Goal: Contribute content: Add original content to the website for others to see

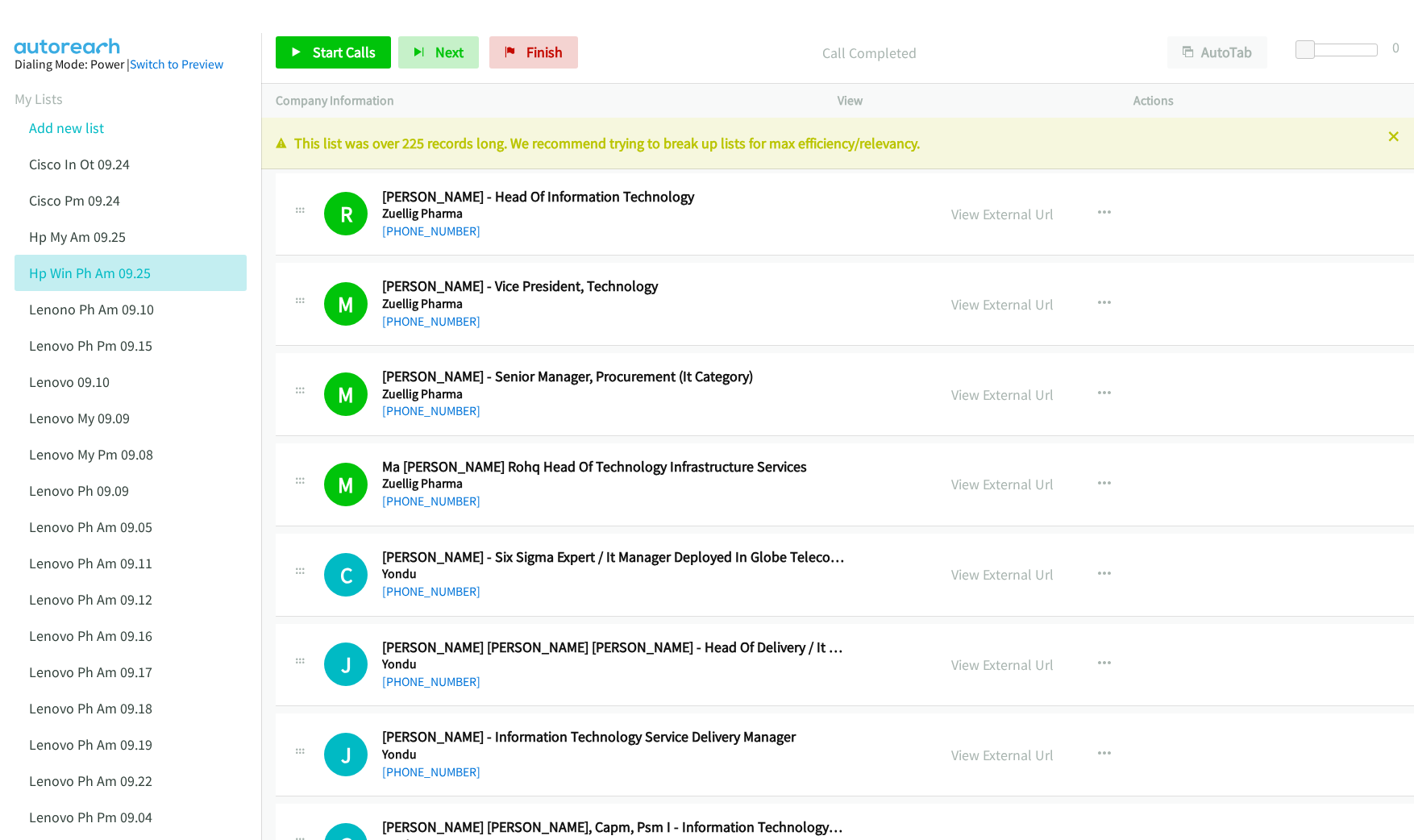
click at [78, 120] on link "Add new list" at bounding box center [66, 127] width 75 height 18
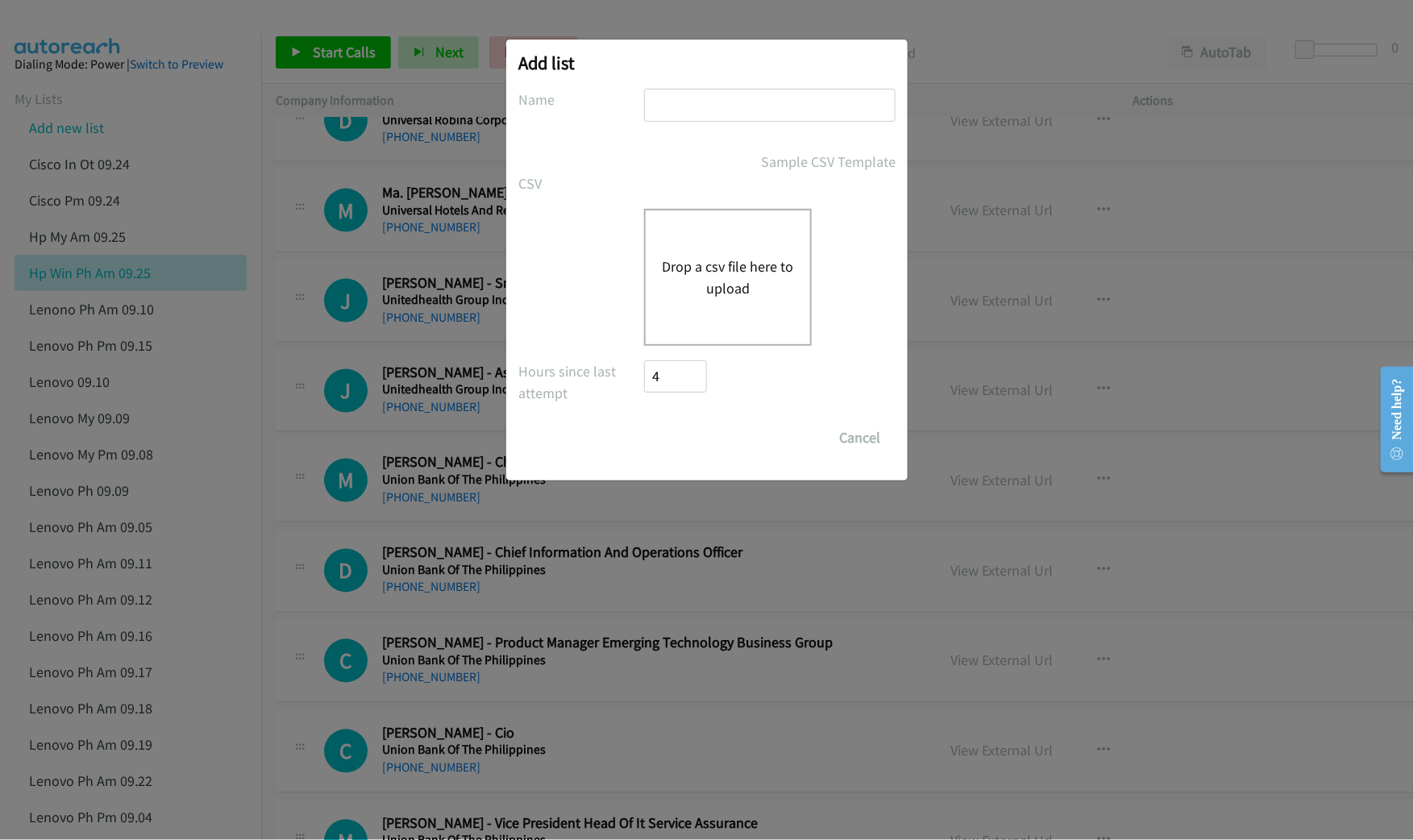
click at [687, 282] on button "Drop a csv file here to upload" at bounding box center [727, 277] width 132 height 44
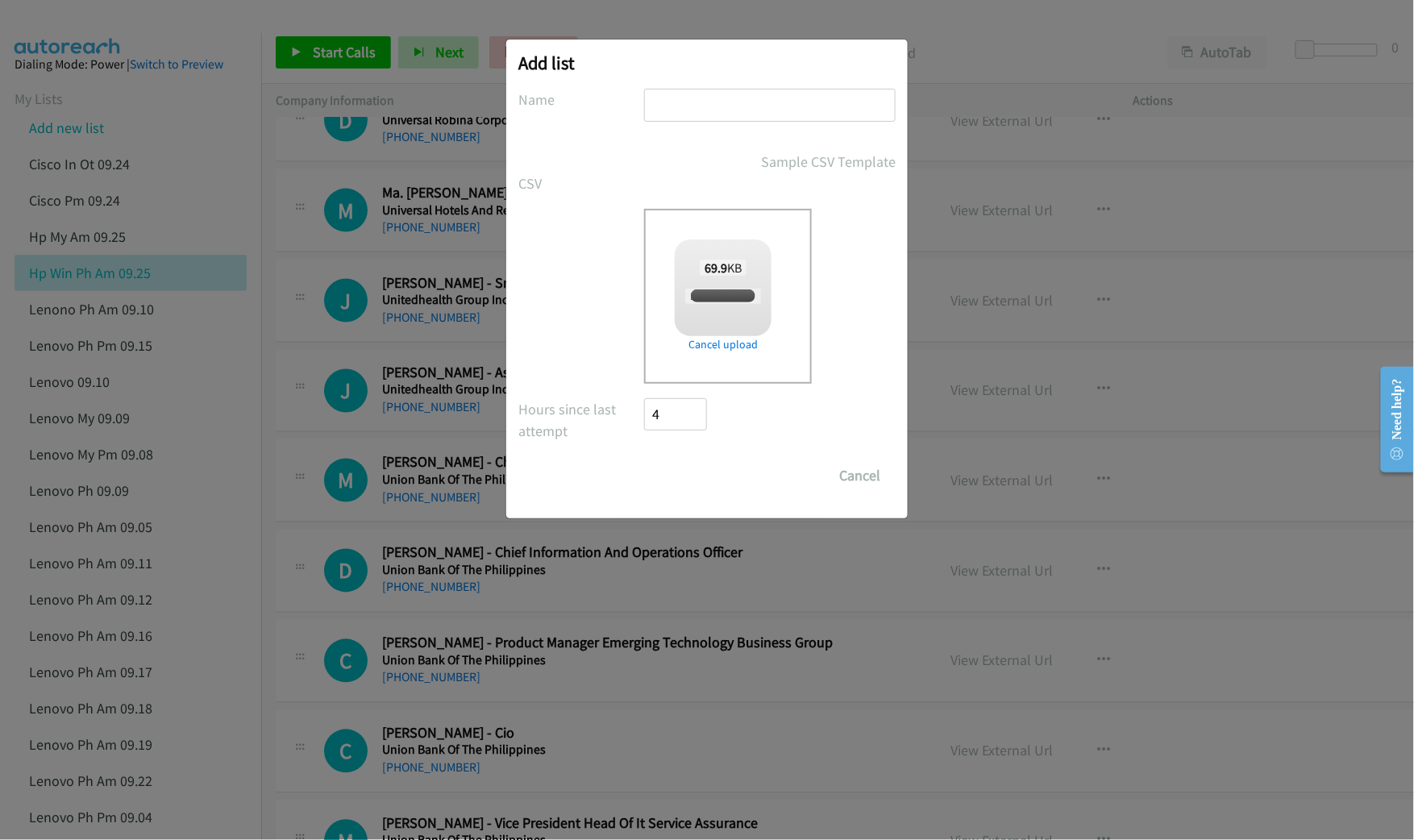
checkbox input "true"
click at [732, 105] on input "text" at bounding box center [769, 105] width 252 height 33
type input "Lenovo TH PM Camp 09.25"
click at [679, 472] on input "Save List" at bounding box center [686, 475] width 84 height 32
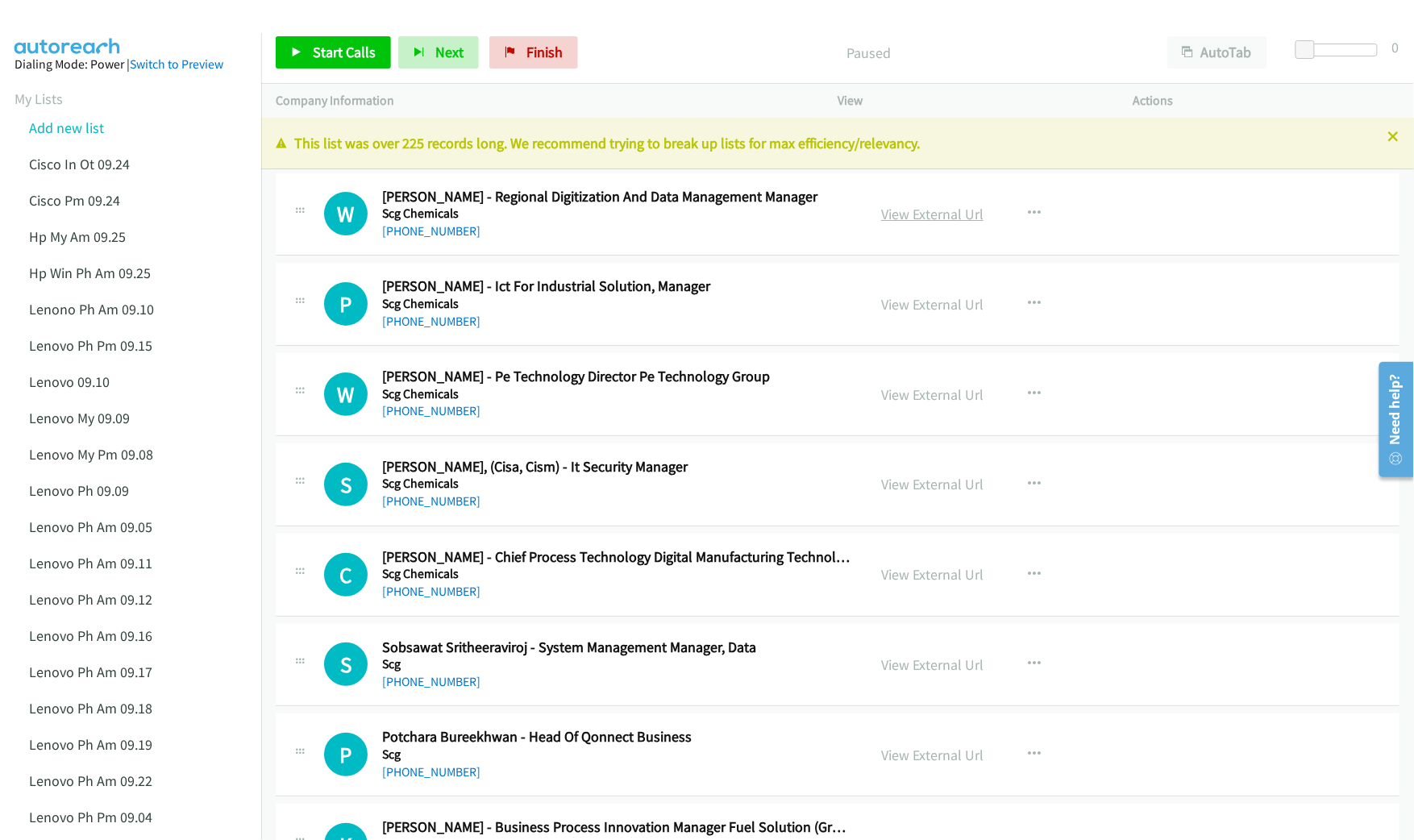
click at [917, 208] on link "View External Url" at bounding box center [931, 214] width 102 height 18
click at [923, 211] on link "View External Url" at bounding box center [931, 214] width 102 height 18
click at [908, 305] on link "View External Url" at bounding box center [931, 304] width 102 height 18
click at [906, 393] on link "View External Url" at bounding box center [931, 394] width 102 height 18
click at [907, 486] on link "View External Url" at bounding box center [931, 484] width 102 height 18
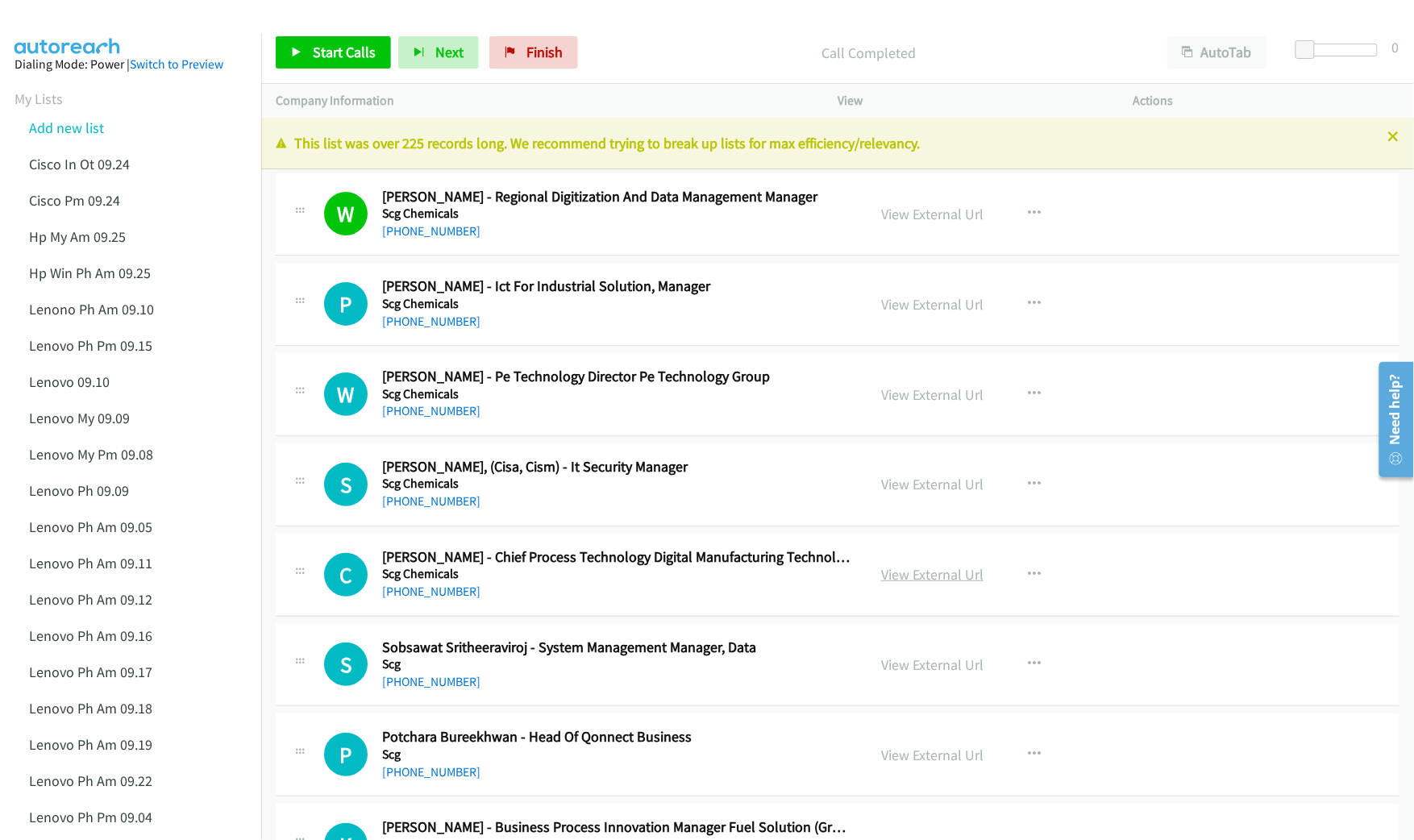
click at [903, 576] on link "View External Url" at bounding box center [931, 574] width 102 height 18
drag, startPoint x: 919, startPoint y: 665, endPoint x: 761, endPoint y: 655, distance: 158.3
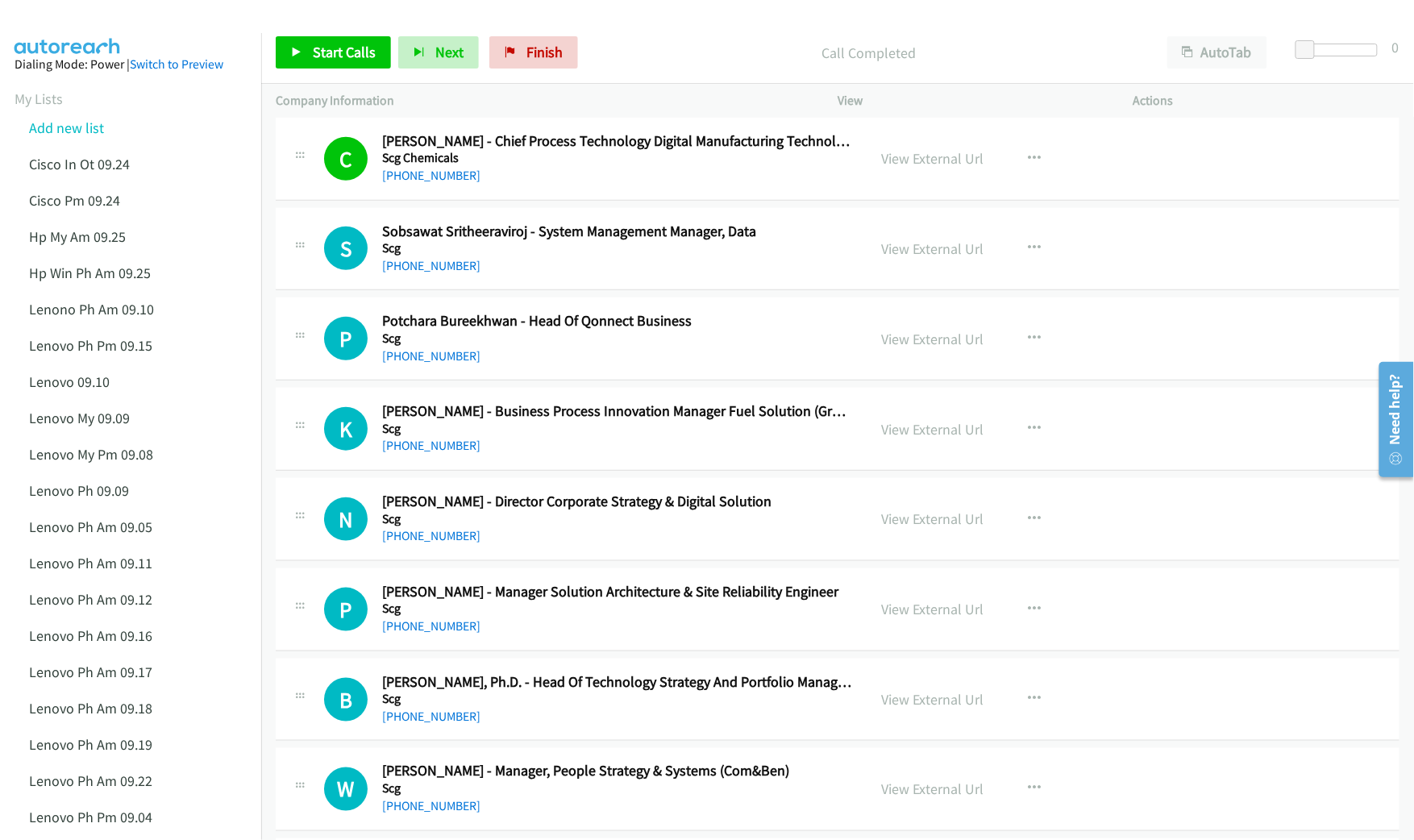
scroll to position [429, 0]
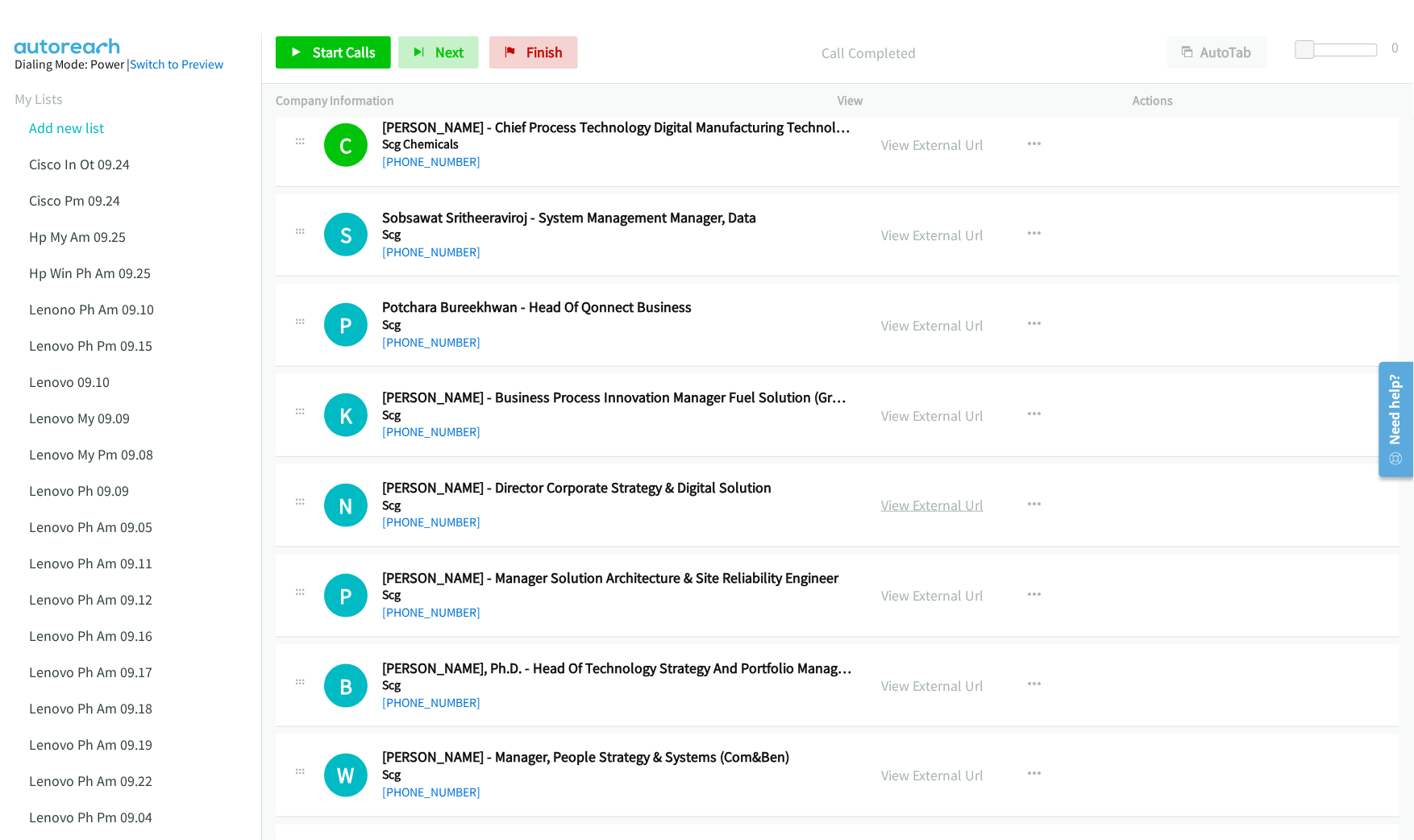
click at [890, 505] on link "View External Url" at bounding box center [931, 504] width 102 height 18
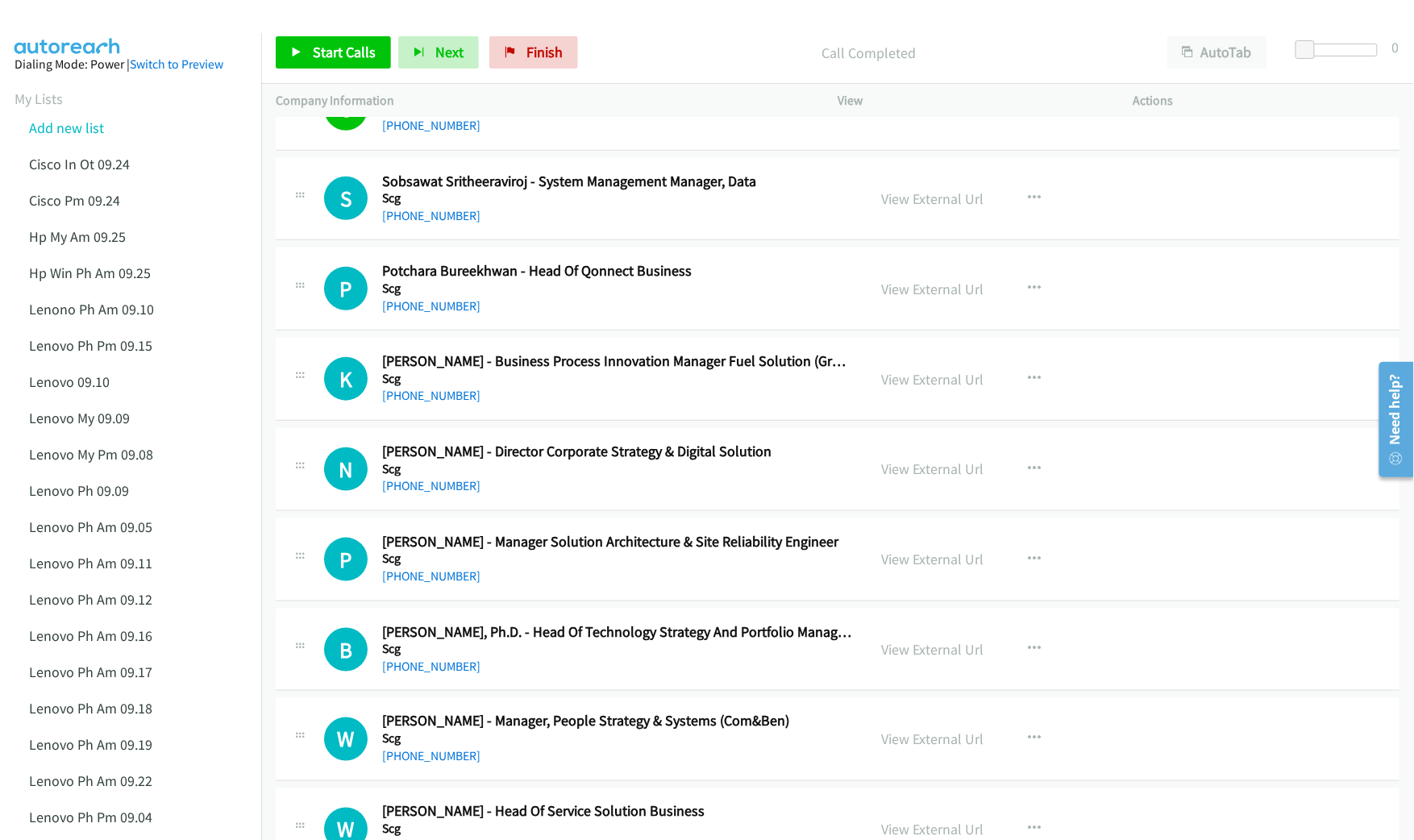
scroll to position [537, 0]
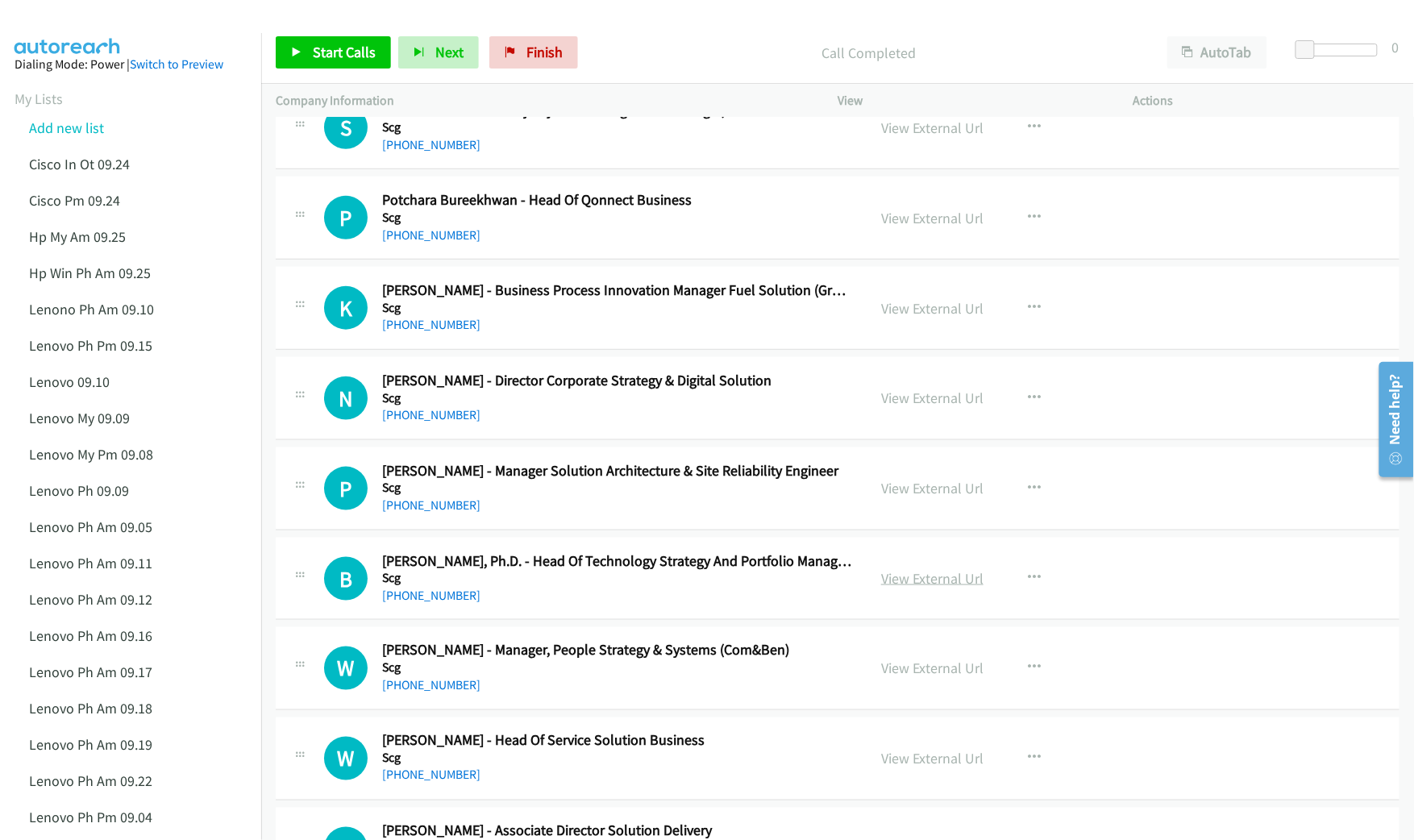
click at [904, 578] on link "View External Url" at bounding box center [931, 578] width 102 height 18
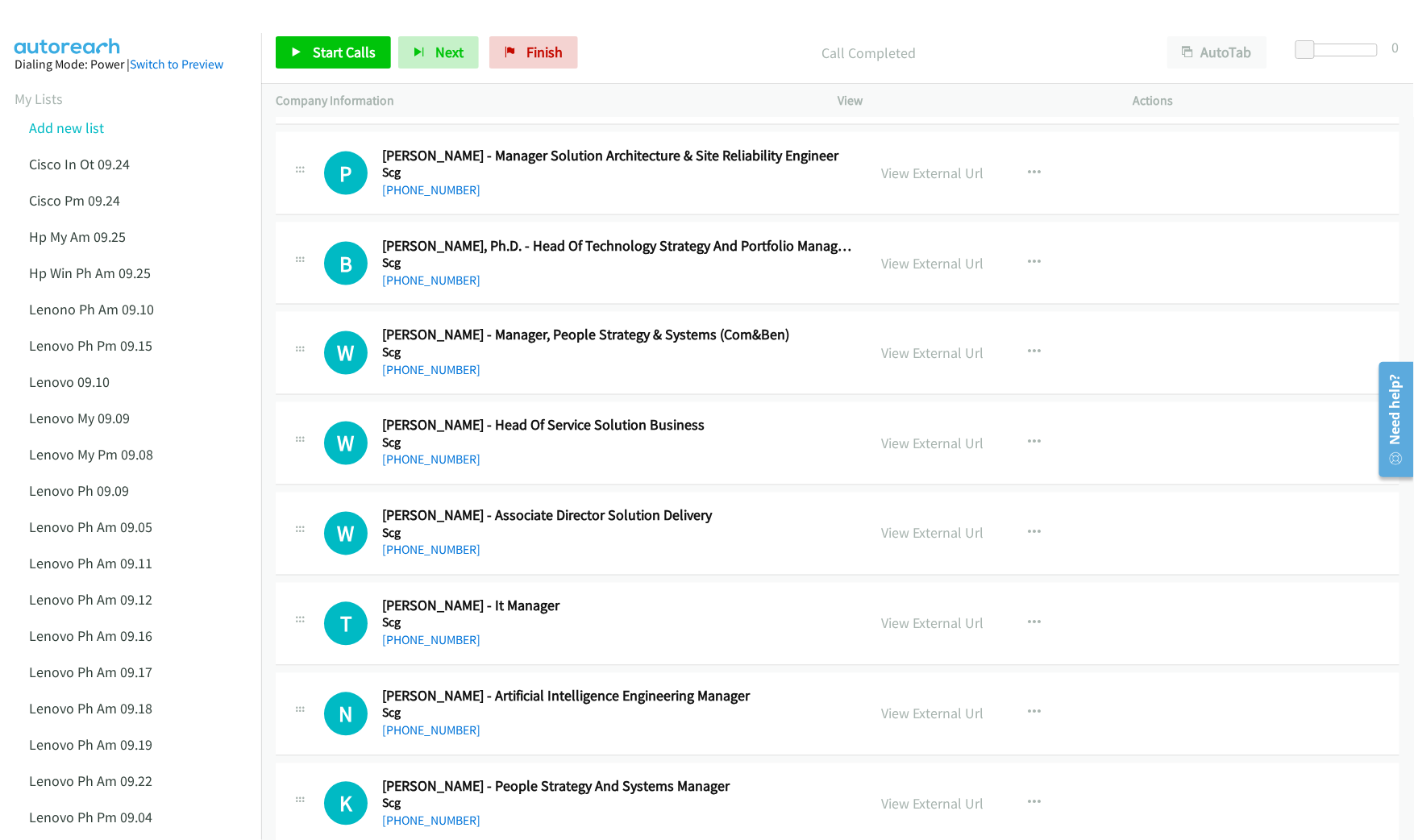
scroll to position [859, 0]
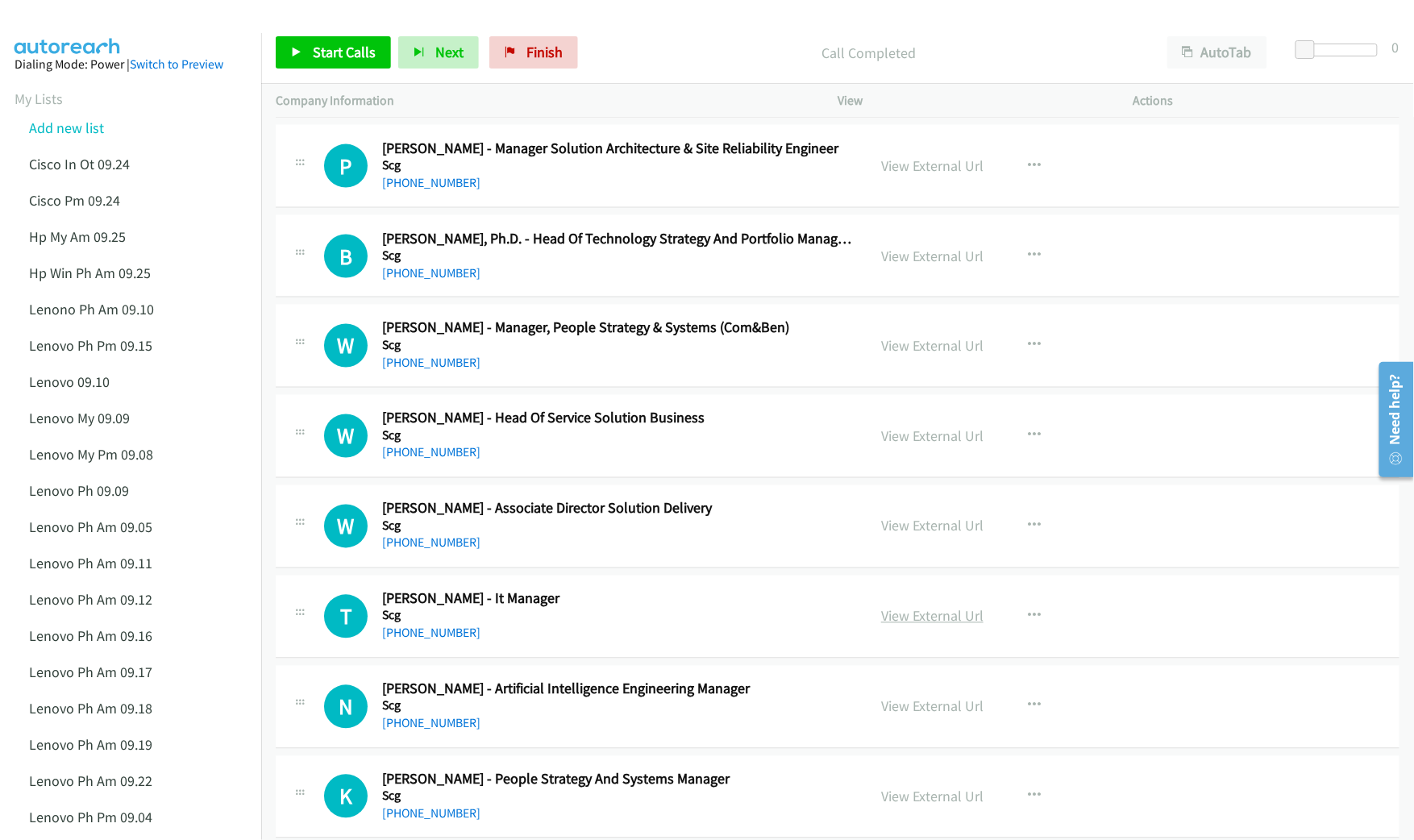
click at [913, 618] on link "View External Url" at bounding box center [931, 616] width 102 height 18
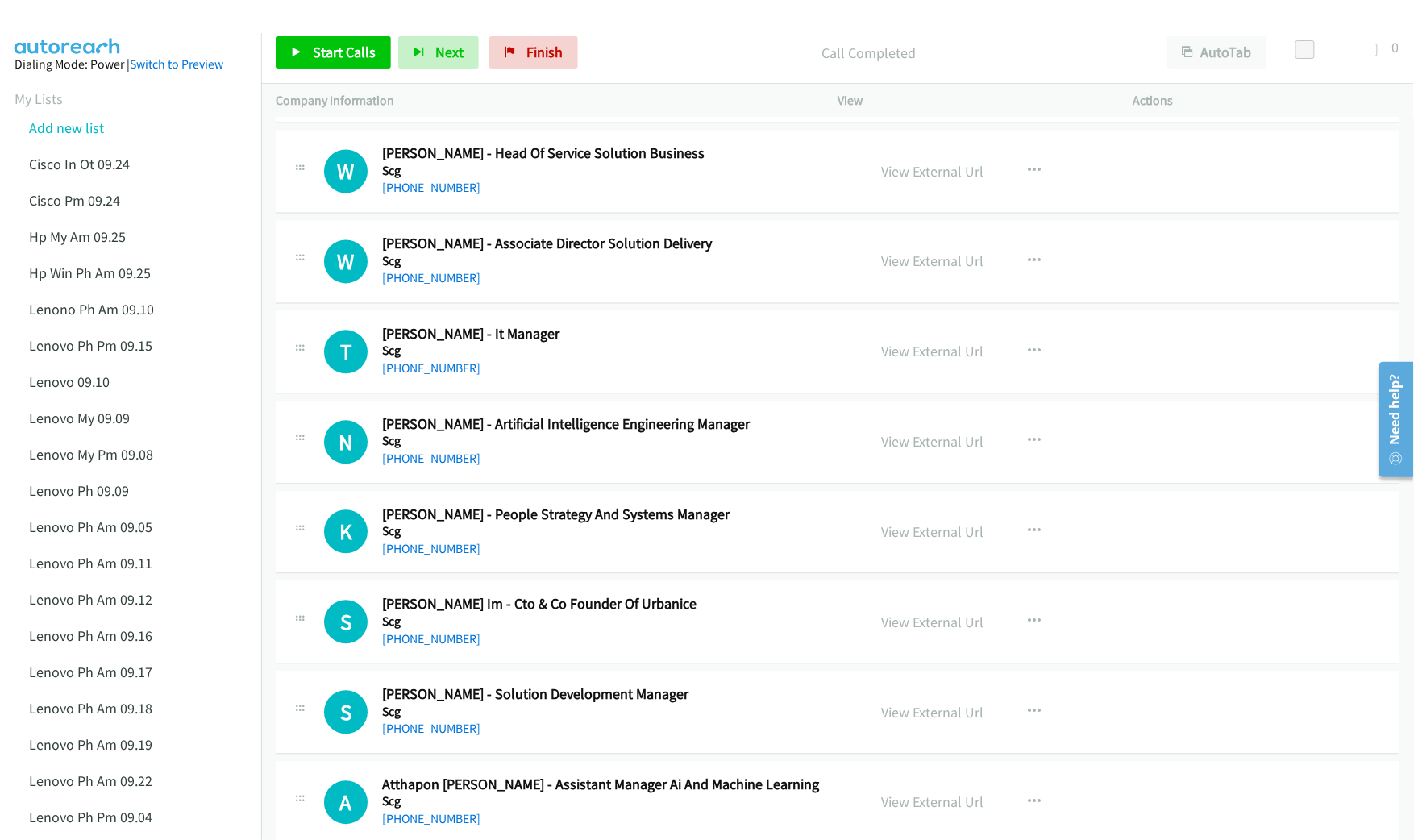
scroll to position [1182, 0]
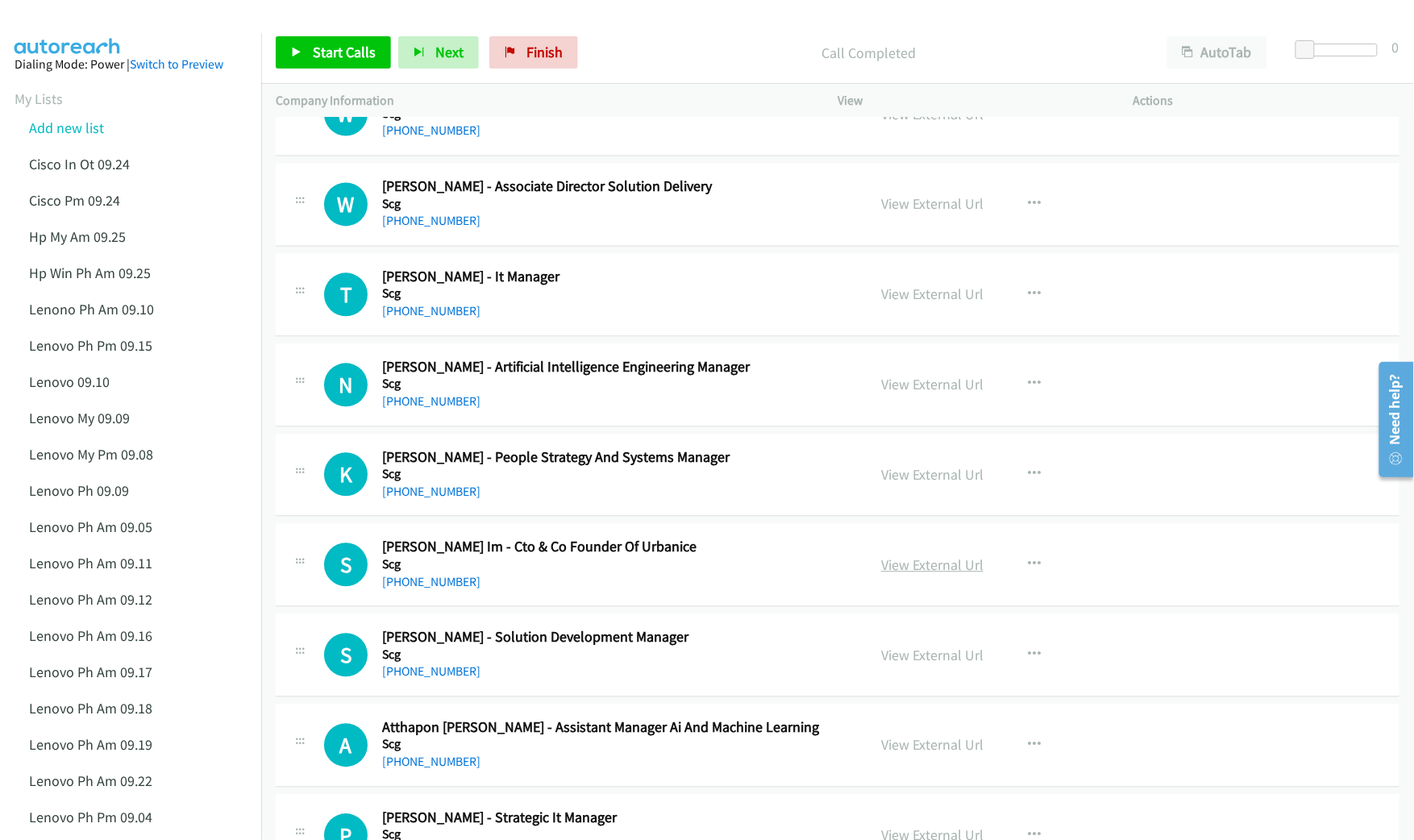
click at [911, 571] on link "View External Url" at bounding box center [931, 564] width 102 height 18
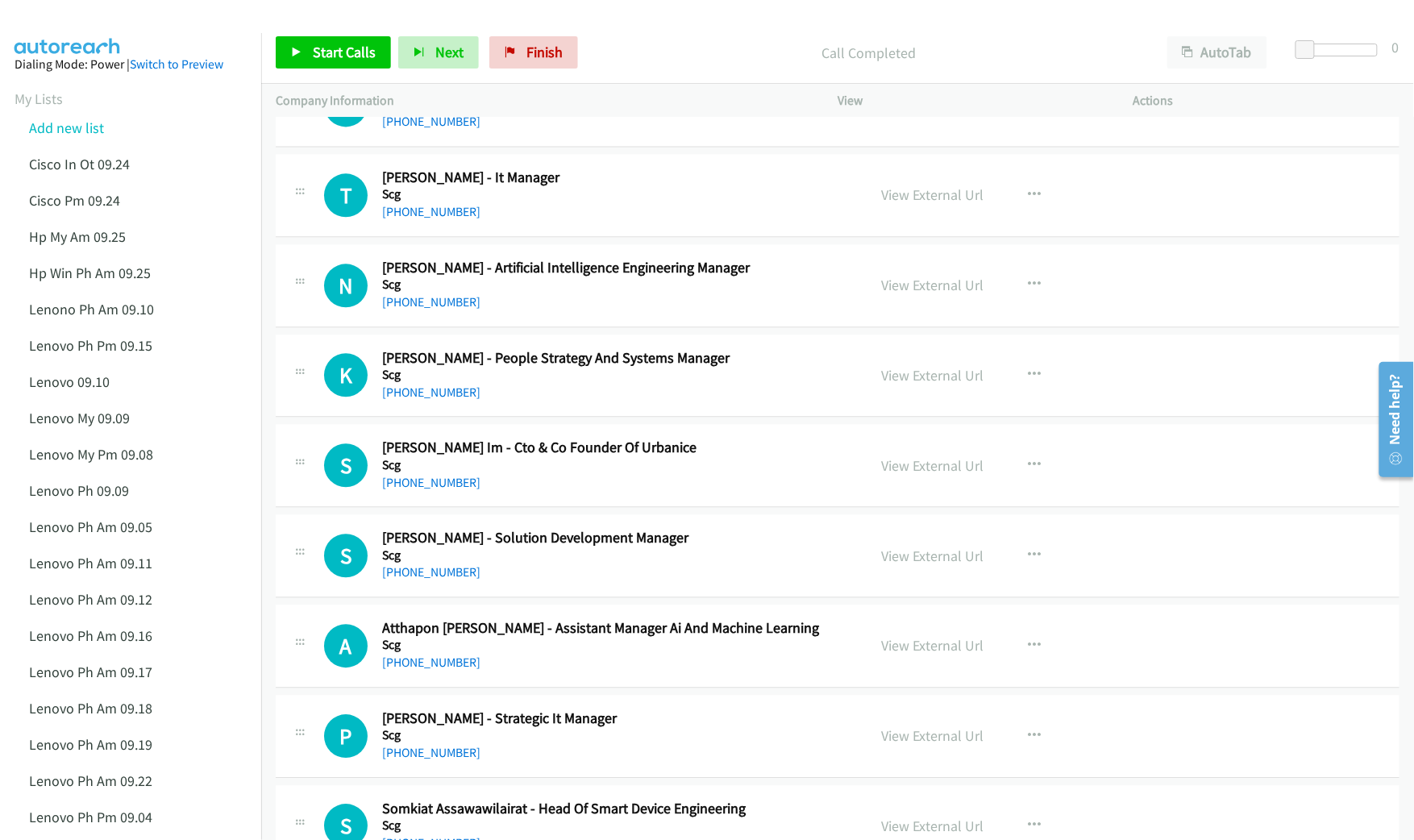
scroll to position [1290, 0]
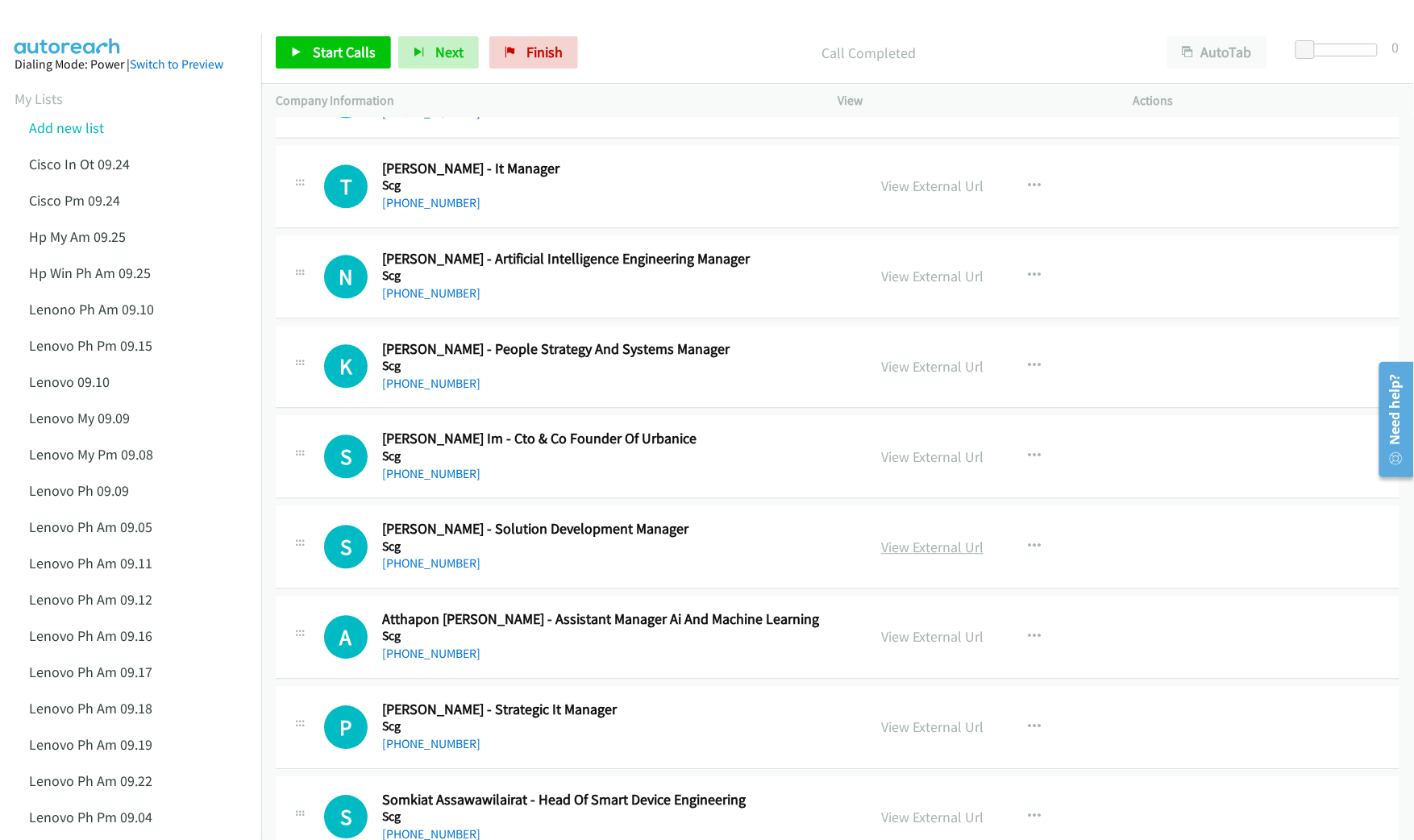
click at [931, 549] on link "View External Url" at bounding box center [931, 547] width 102 height 18
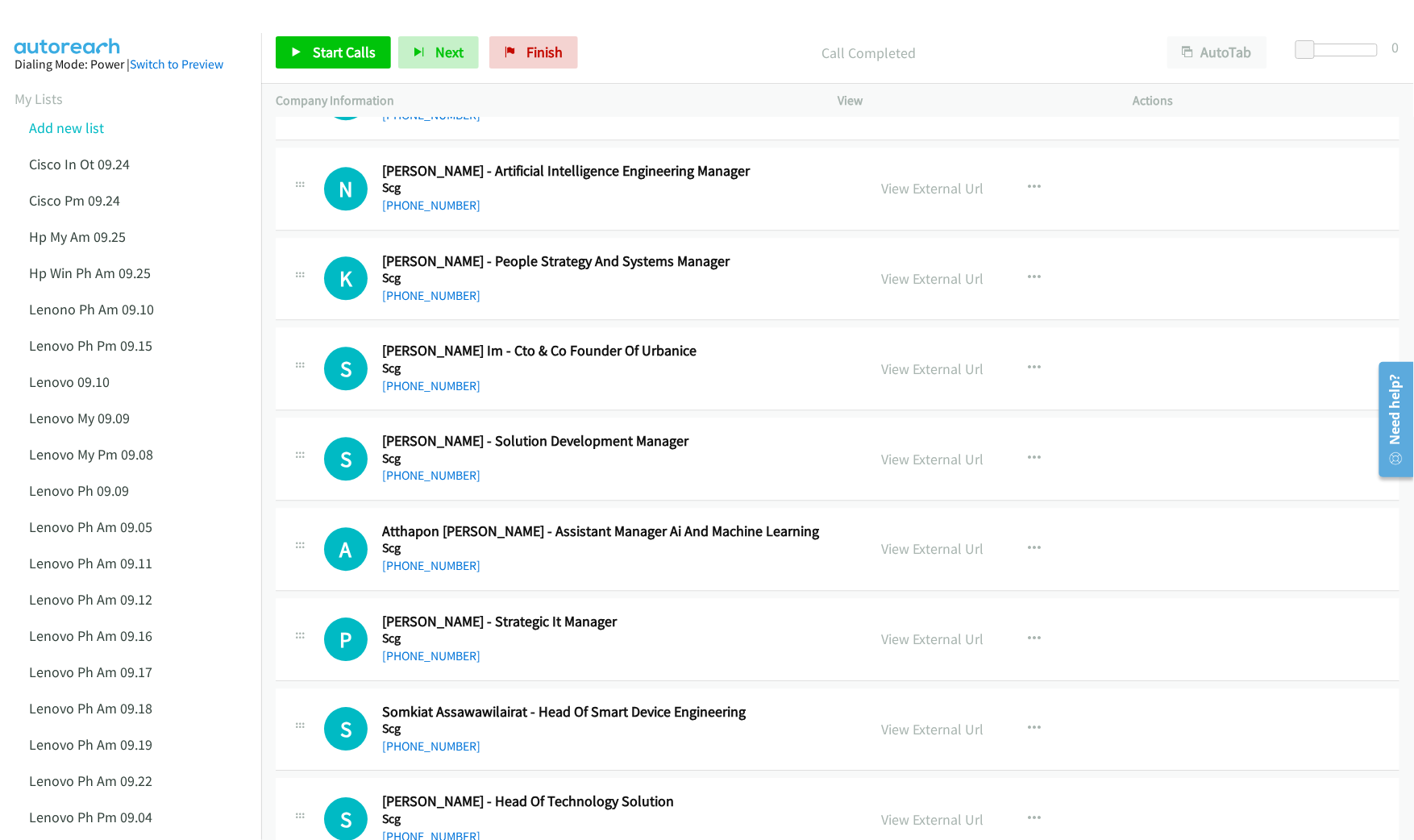
scroll to position [1396, 0]
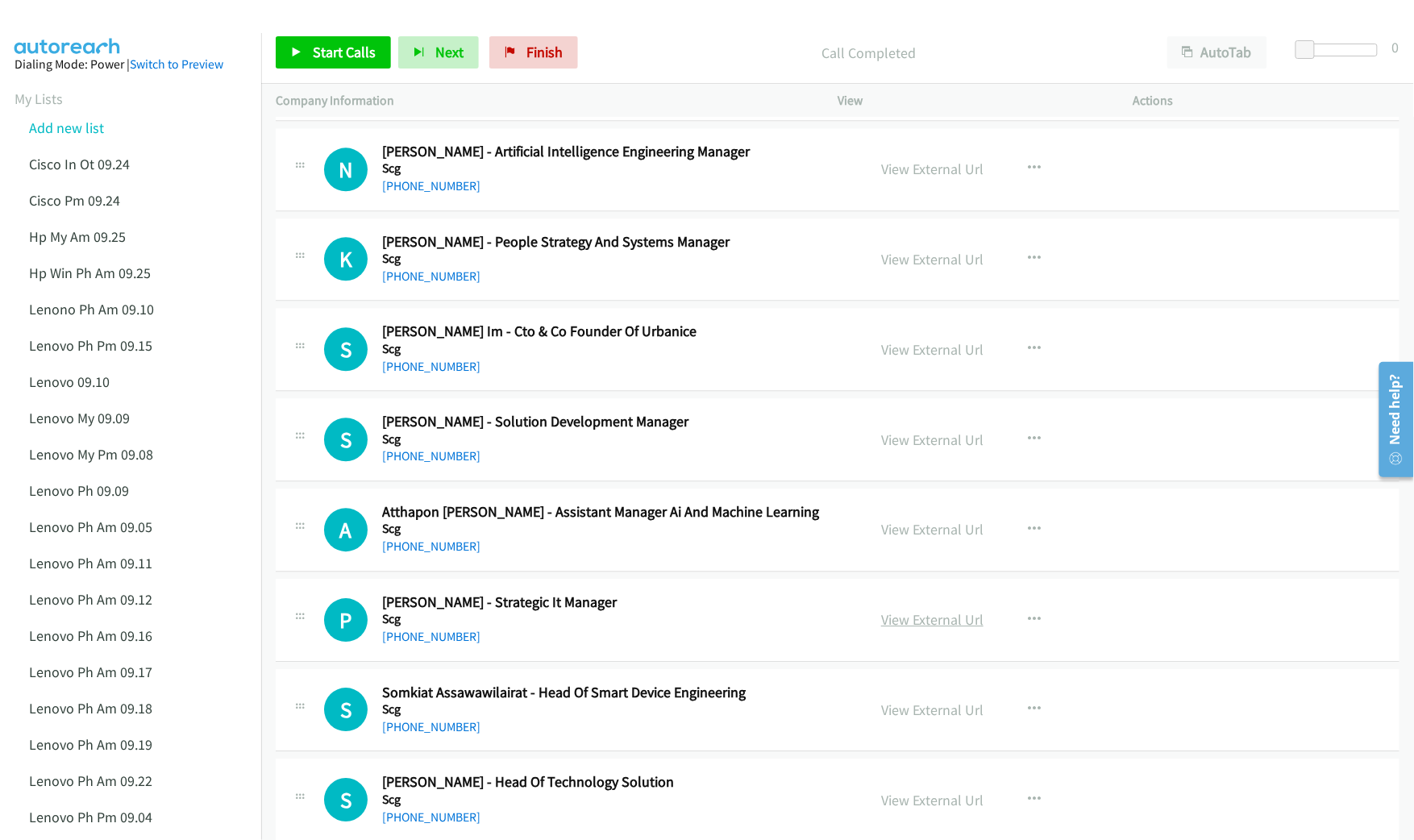
click at [931, 619] on link "View External Url" at bounding box center [931, 619] width 102 height 18
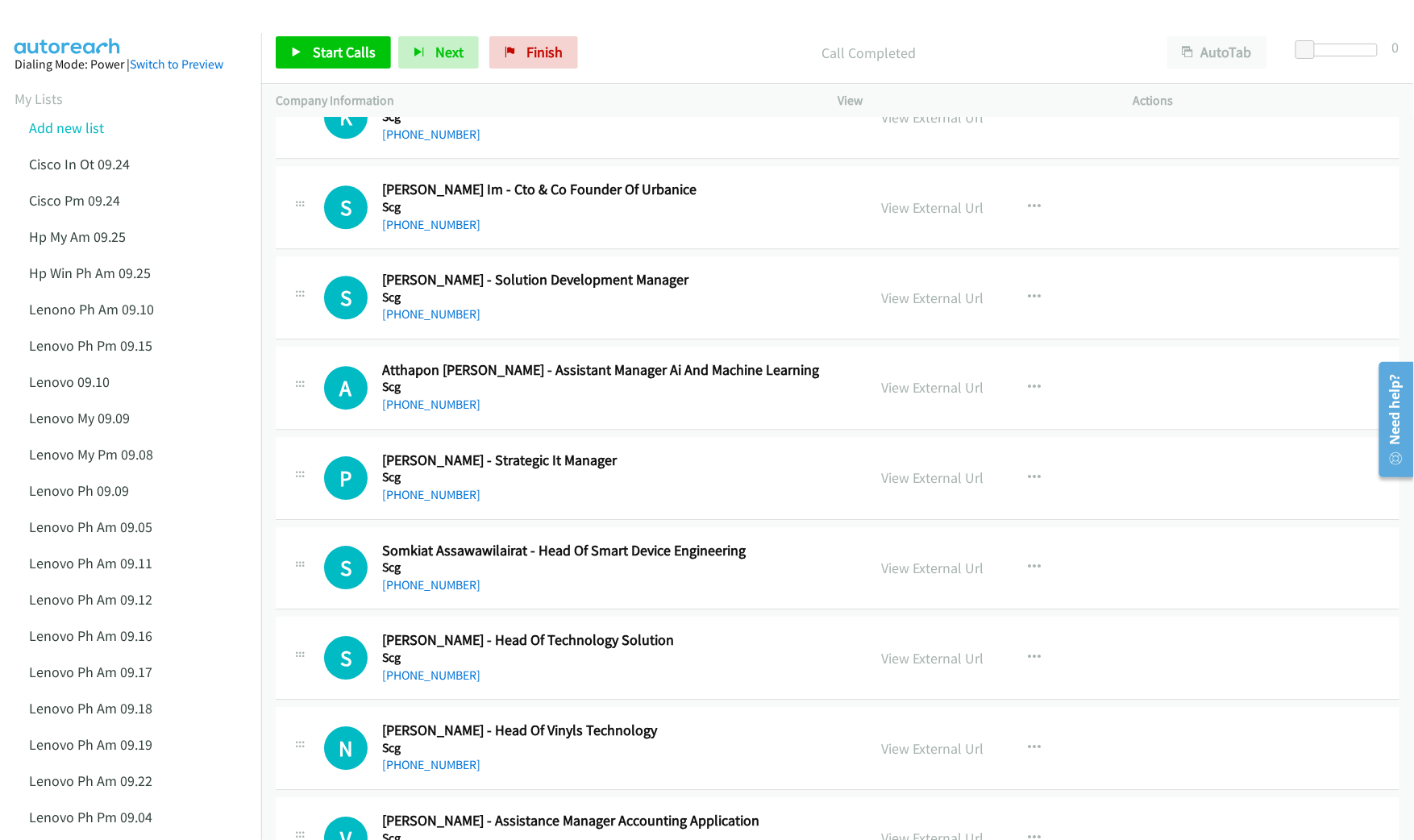
scroll to position [1612, 0]
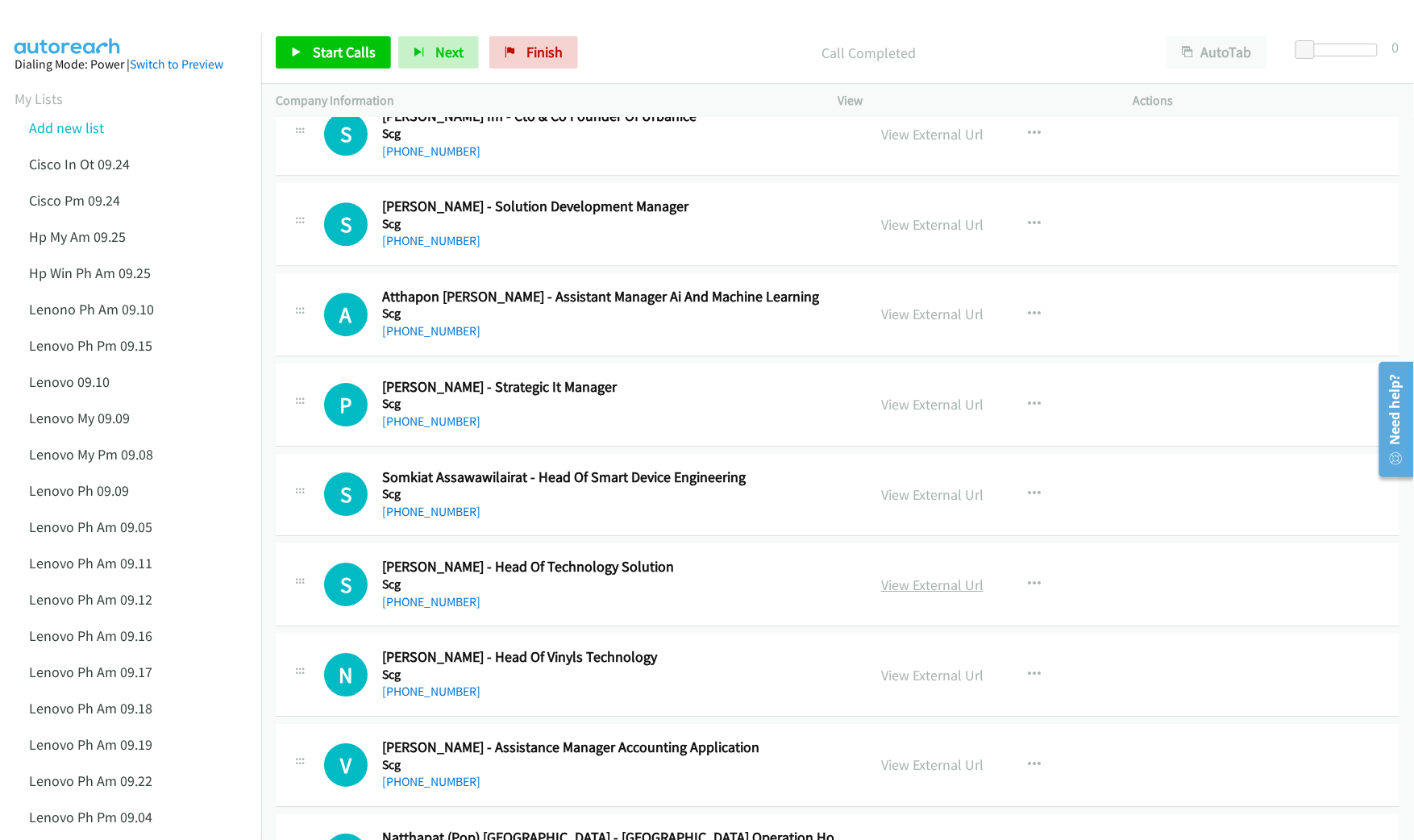
click at [931, 590] on link "View External Url" at bounding box center [931, 585] width 102 height 18
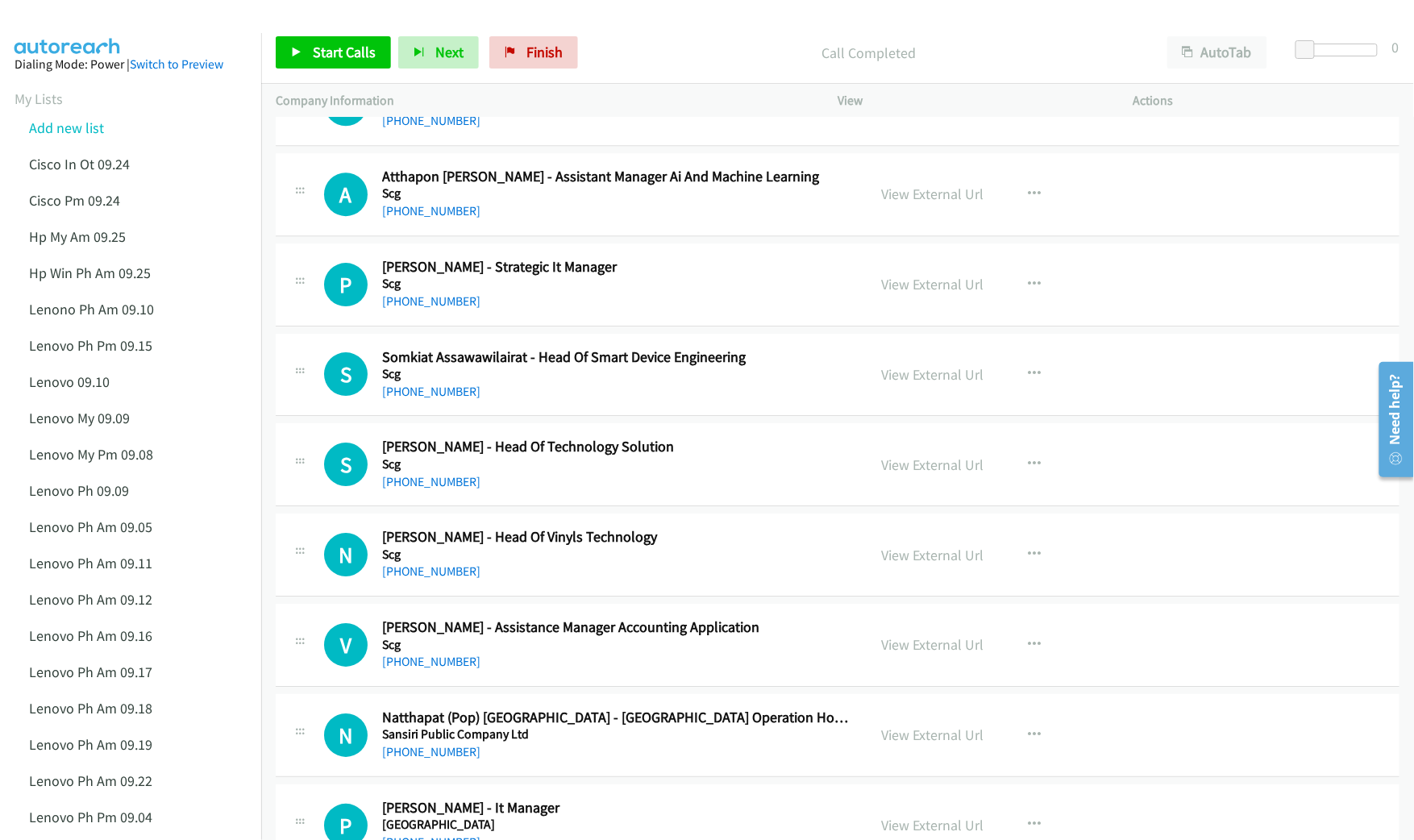
scroll to position [1827, 0]
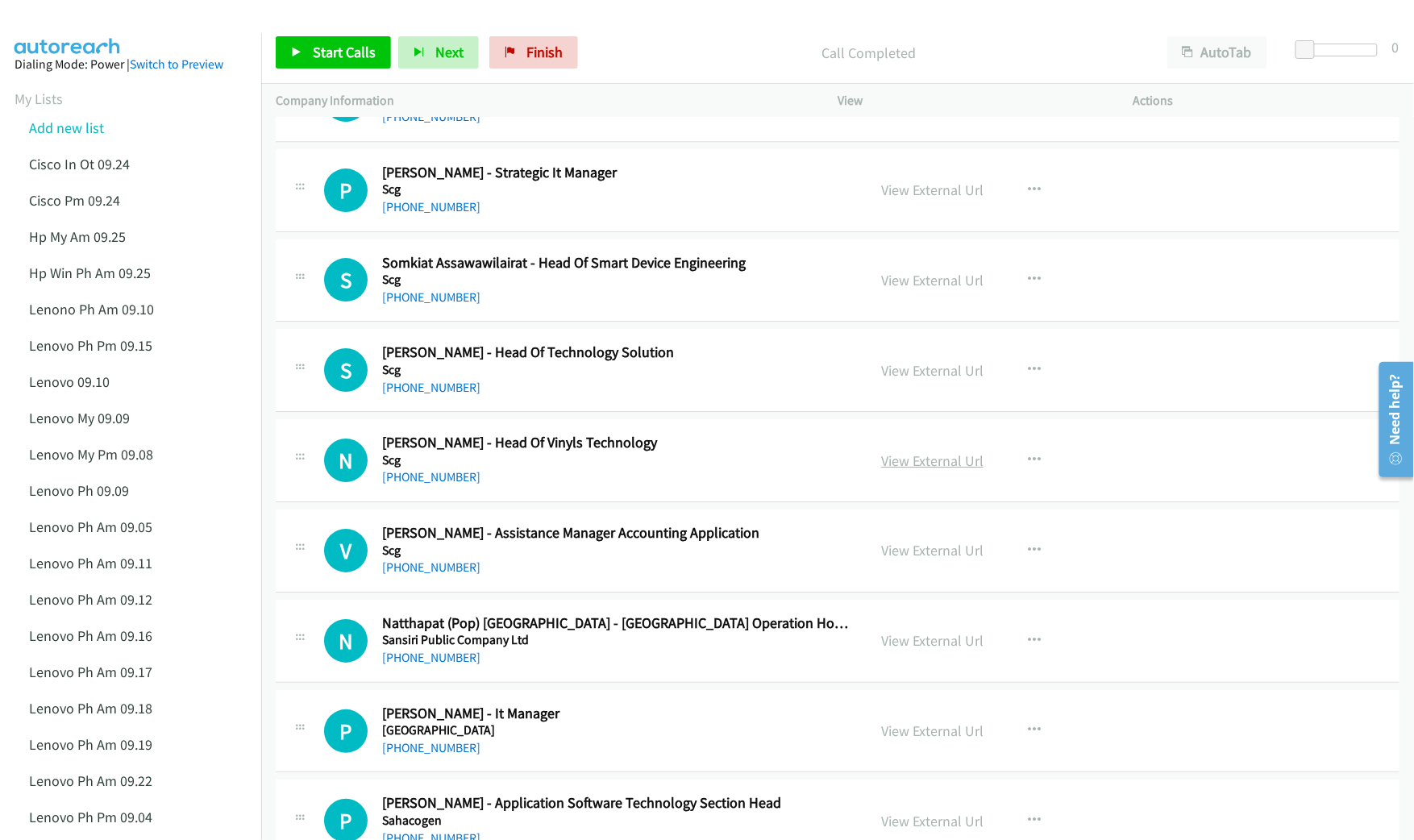
click at [939, 470] on link "View External Url" at bounding box center [931, 460] width 102 height 18
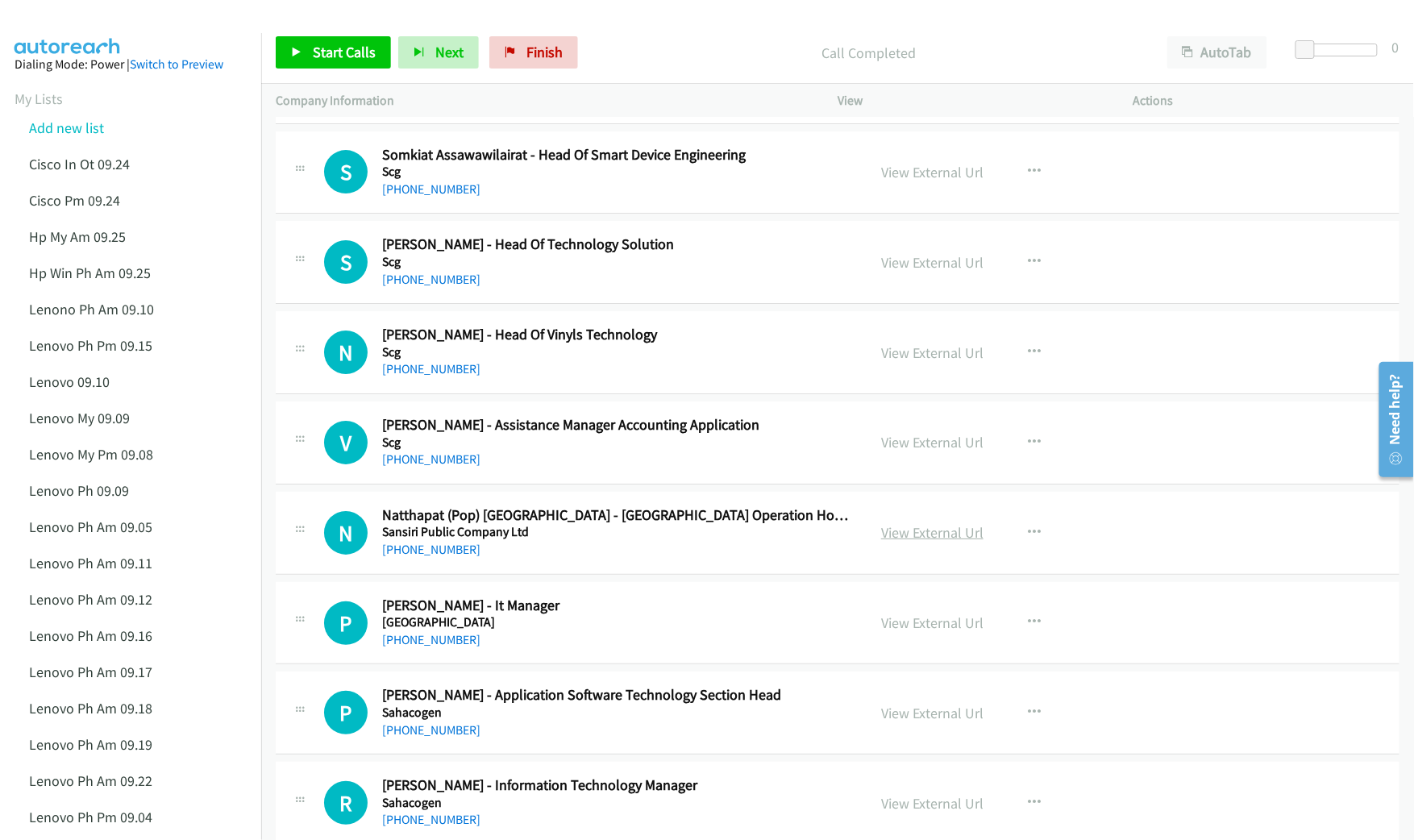
click at [930, 533] on link "View External Url" at bounding box center [931, 532] width 102 height 18
click at [914, 627] on link "View External Url" at bounding box center [931, 622] width 102 height 18
click at [899, 717] on link "View External Url" at bounding box center [931, 713] width 102 height 18
click at [914, 807] on link "View External Url" at bounding box center [931, 802] width 102 height 18
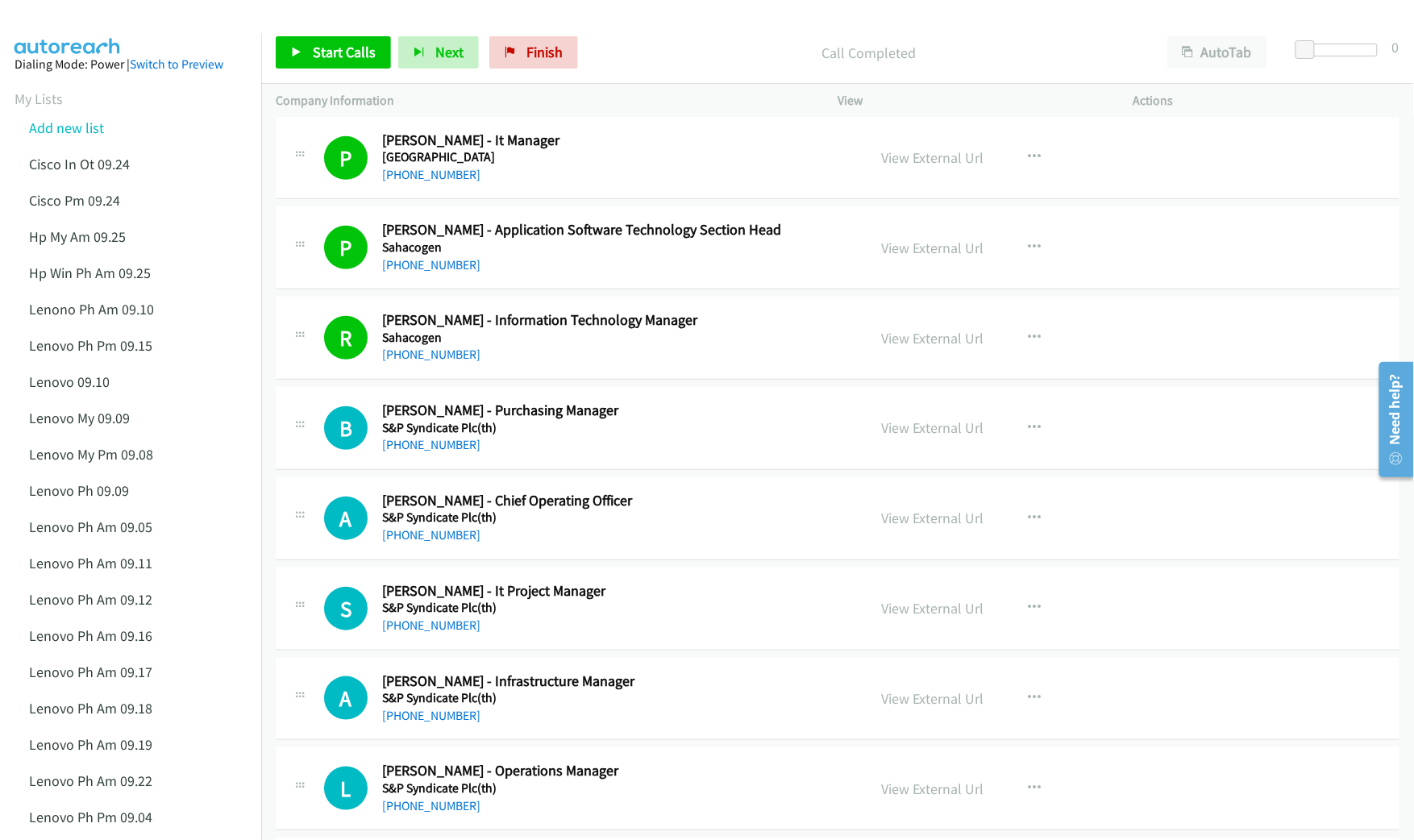
scroll to position [2471, 0]
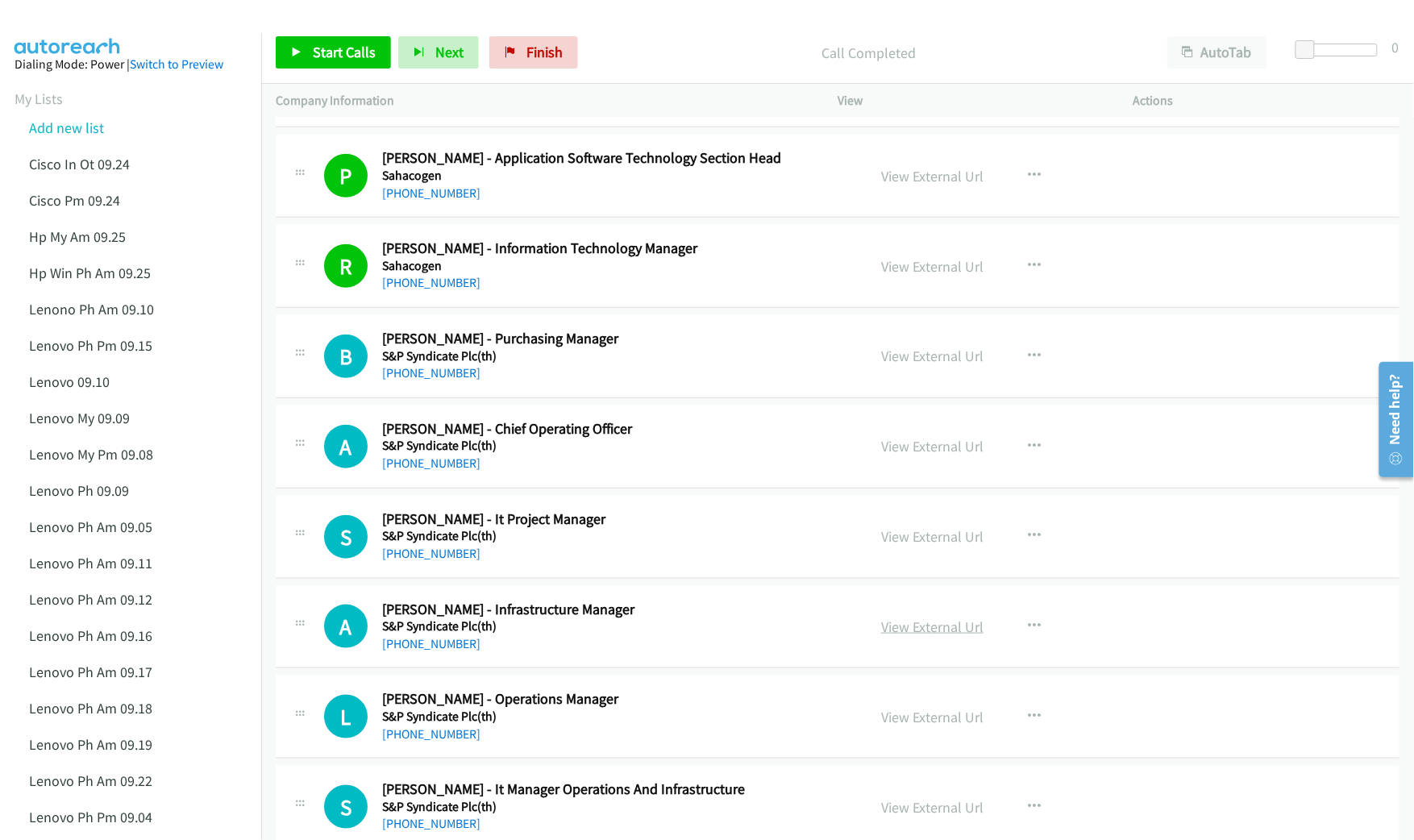
click at [939, 633] on link "View External Url" at bounding box center [931, 626] width 102 height 18
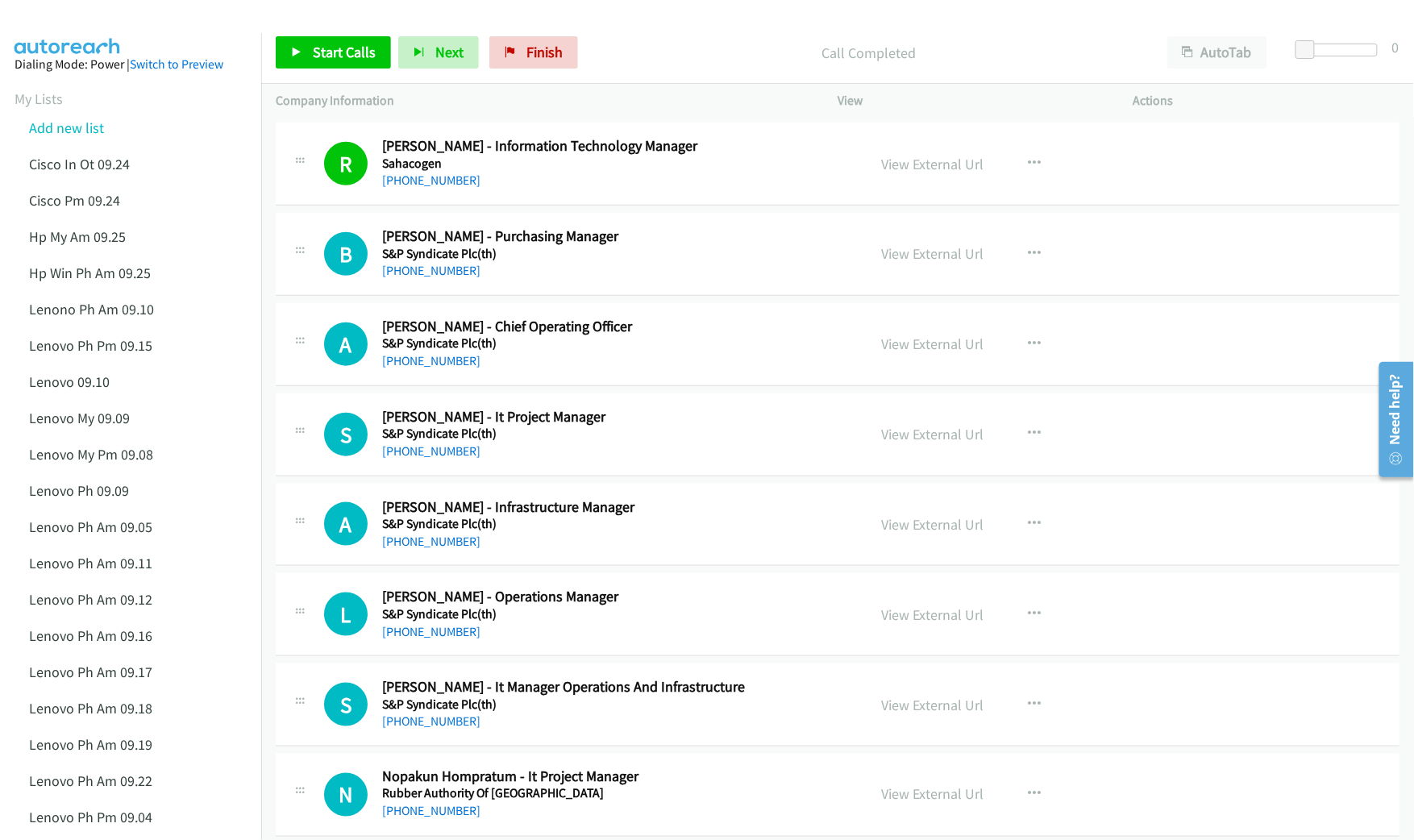
scroll to position [2579, 0]
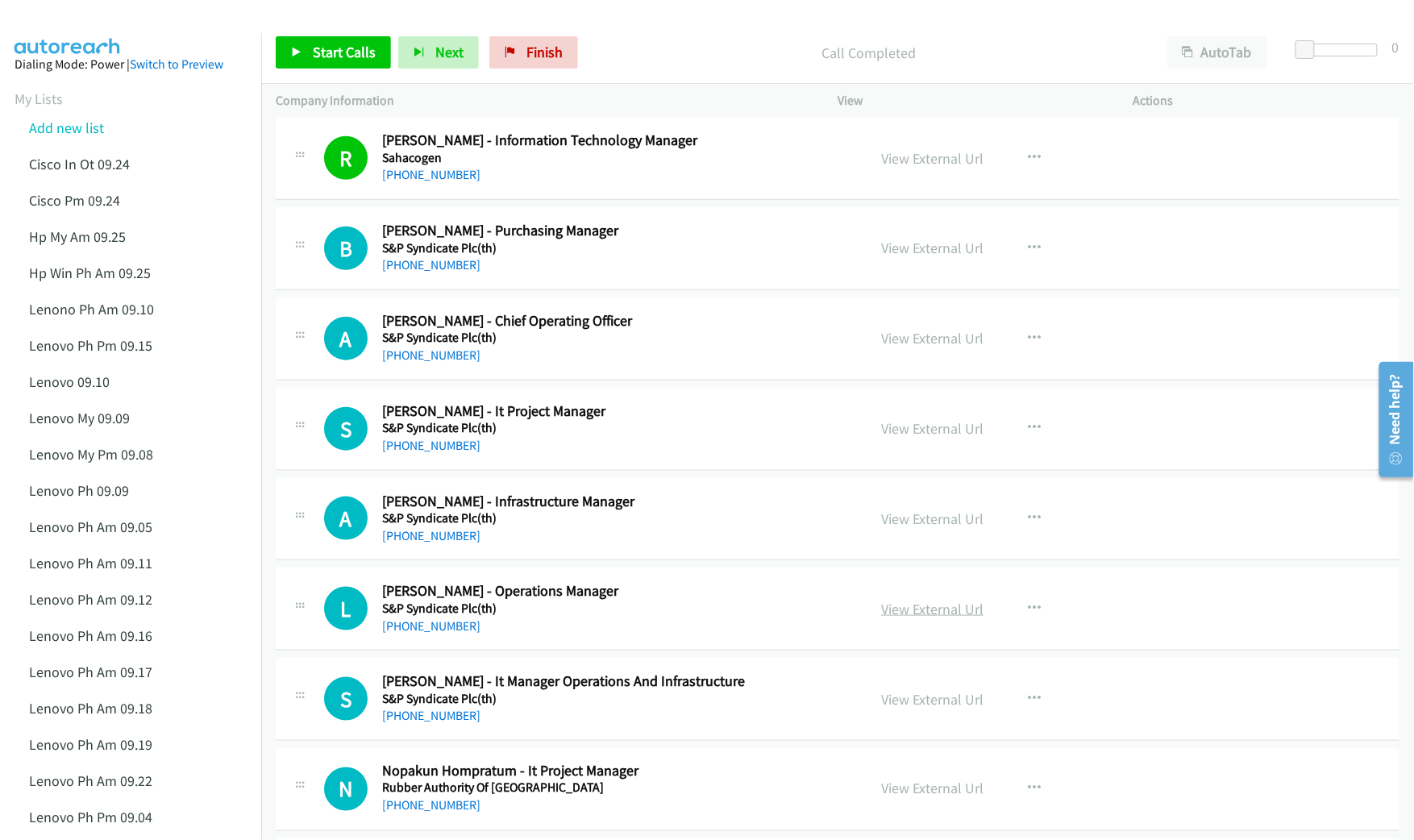
click at [912, 616] on link "View External Url" at bounding box center [931, 608] width 102 height 18
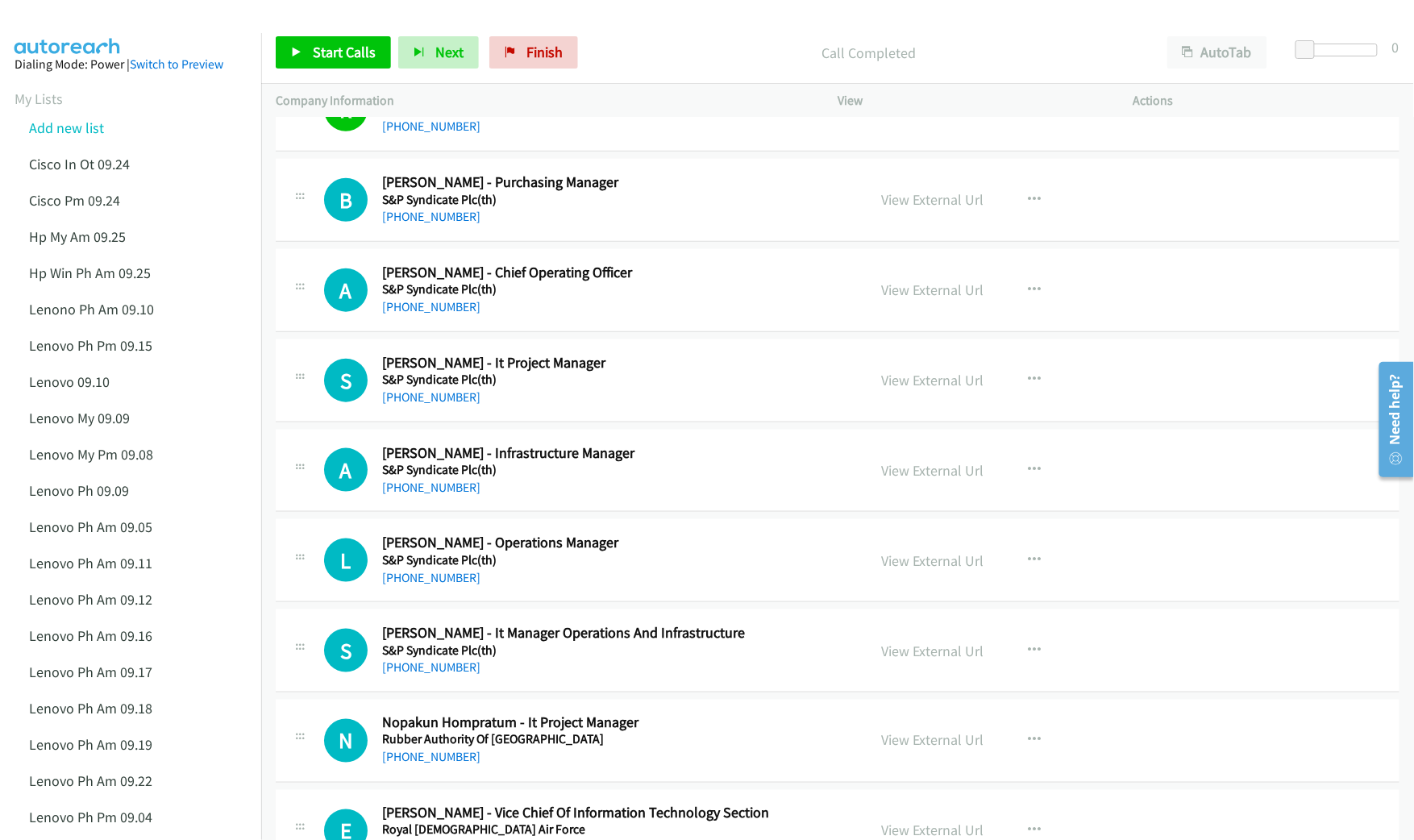
scroll to position [2686, 0]
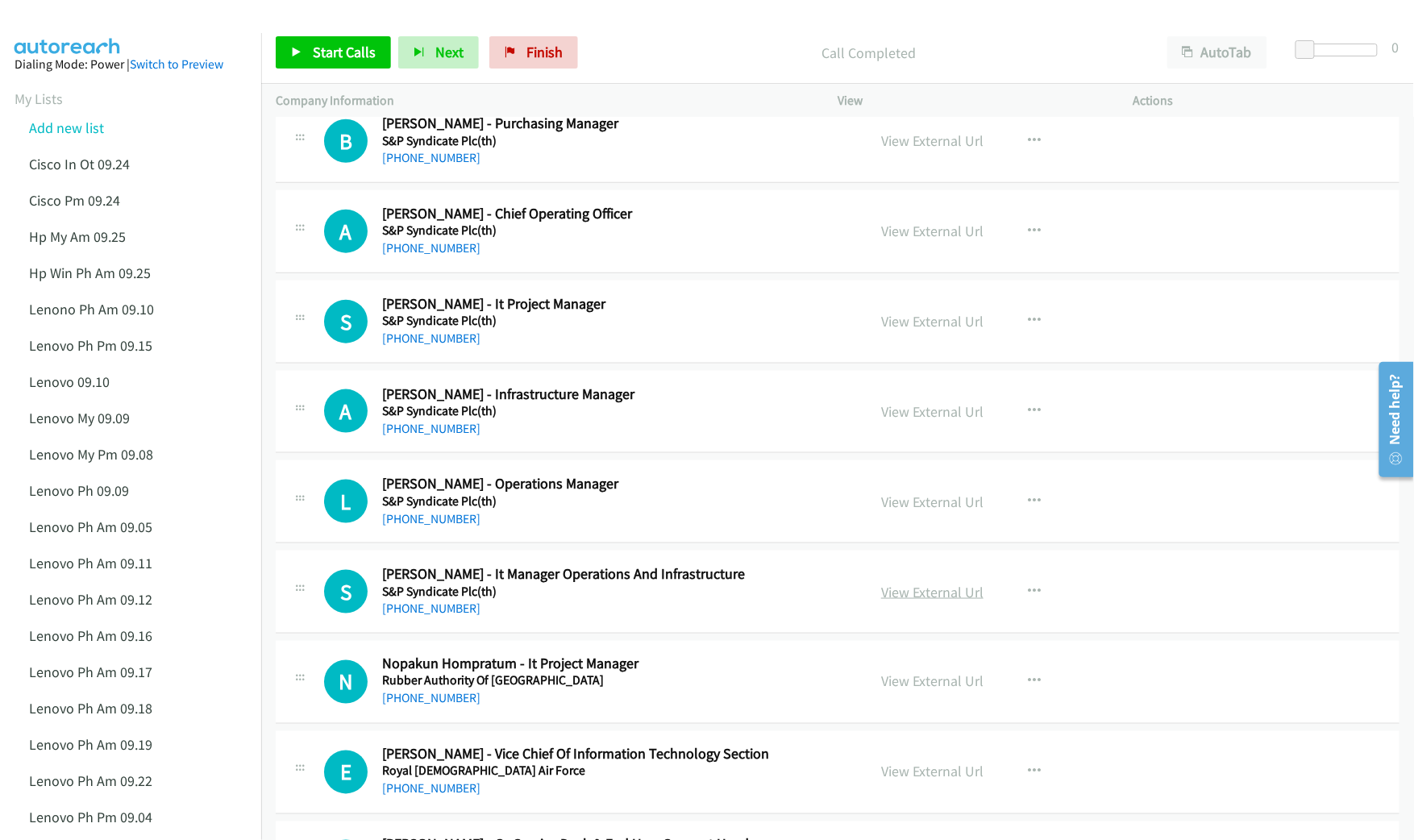
click at [897, 599] on link "View External Url" at bounding box center [931, 591] width 102 height 18
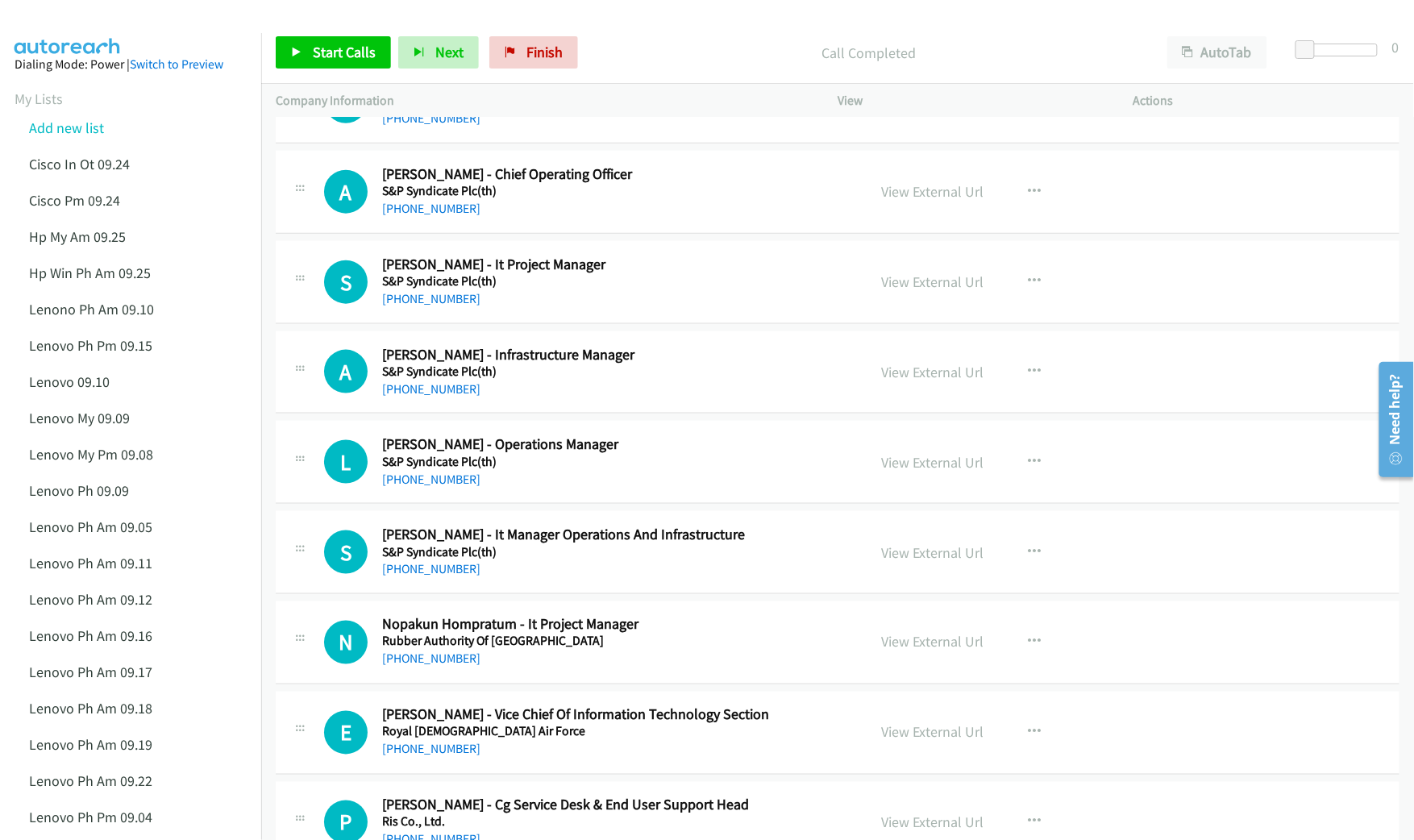
scroll to position [2794, 0]
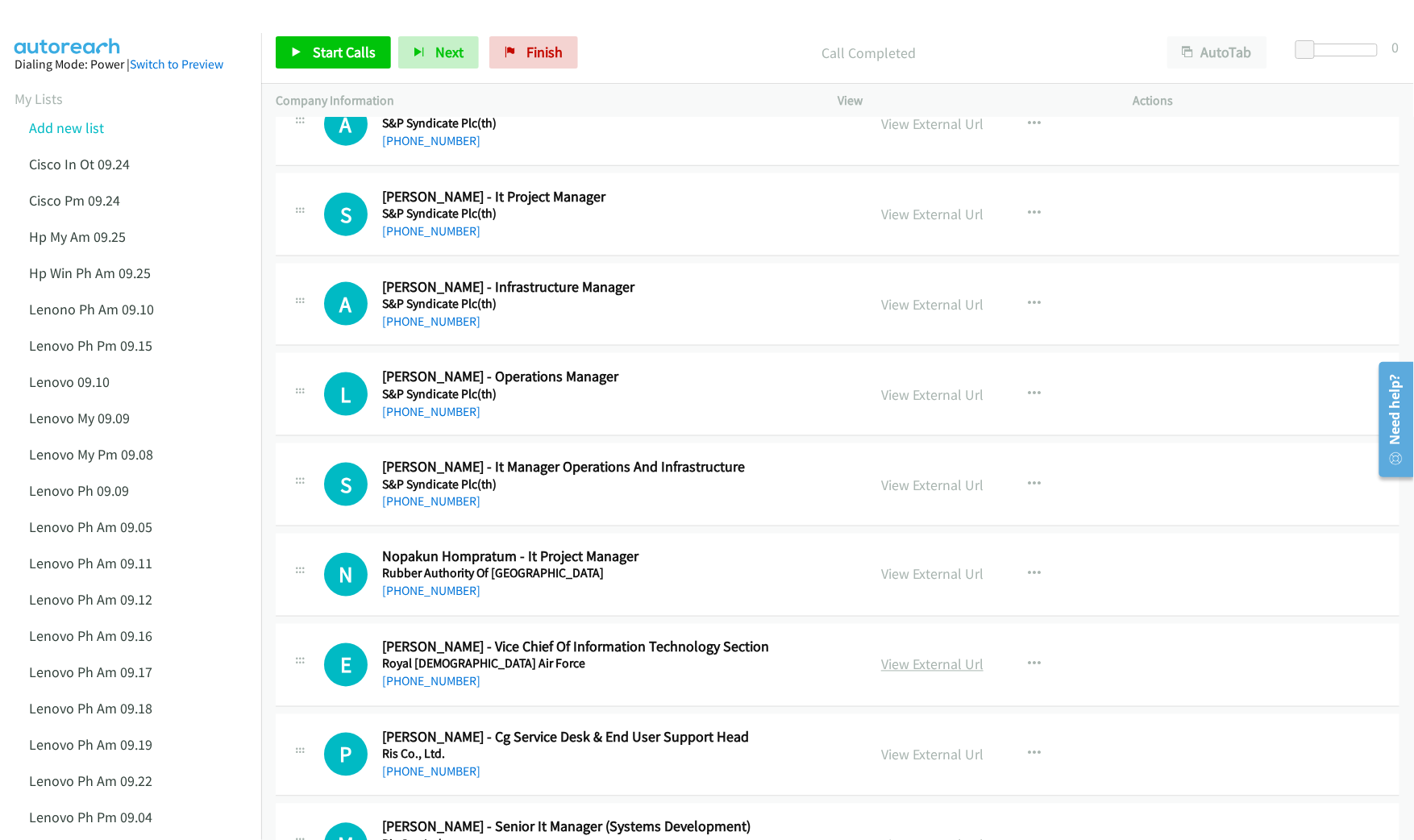
click at [914, 671] on link "View External Url" at bounding box center [931, 664] width 102 height 18
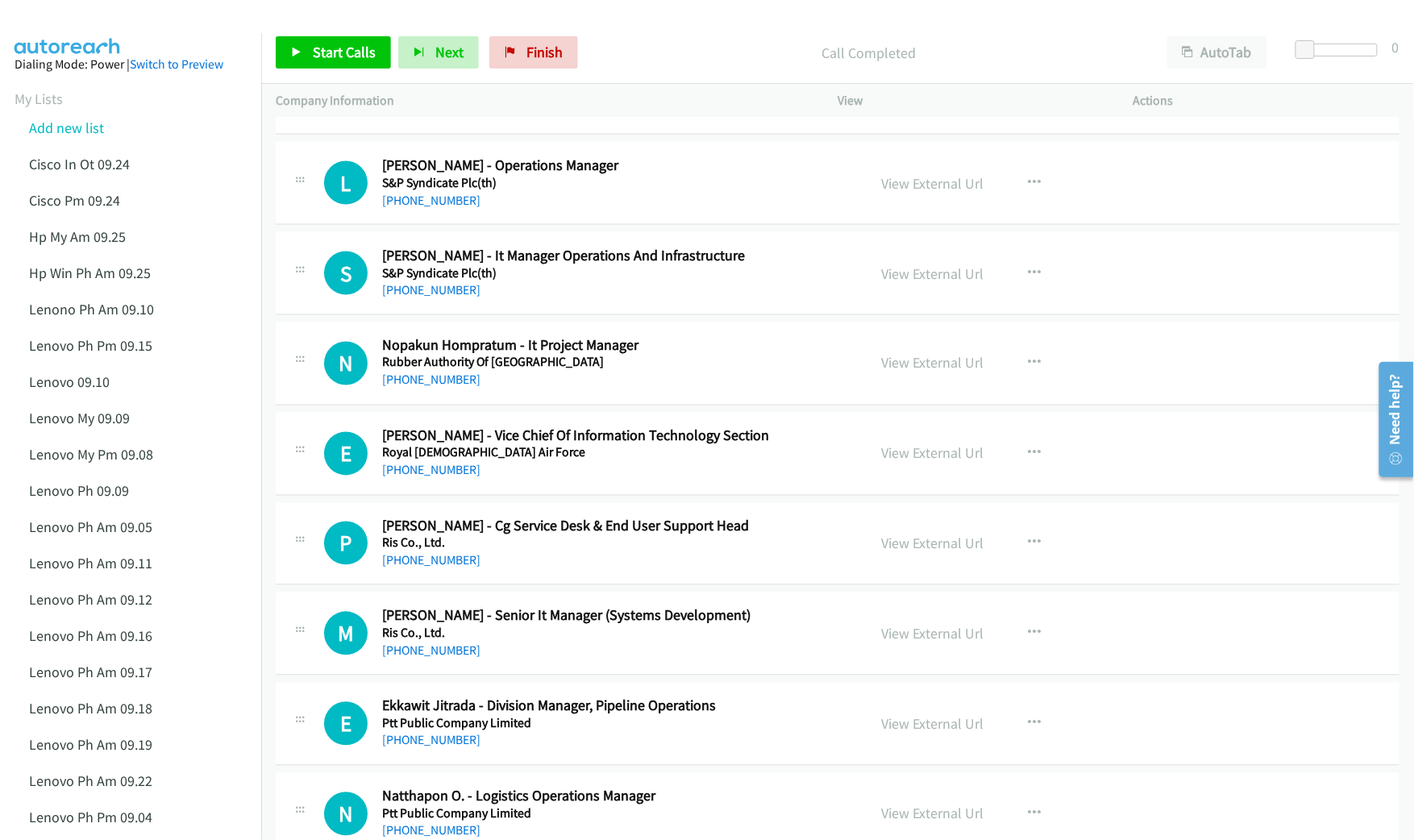
scroll to position [3008, 0]
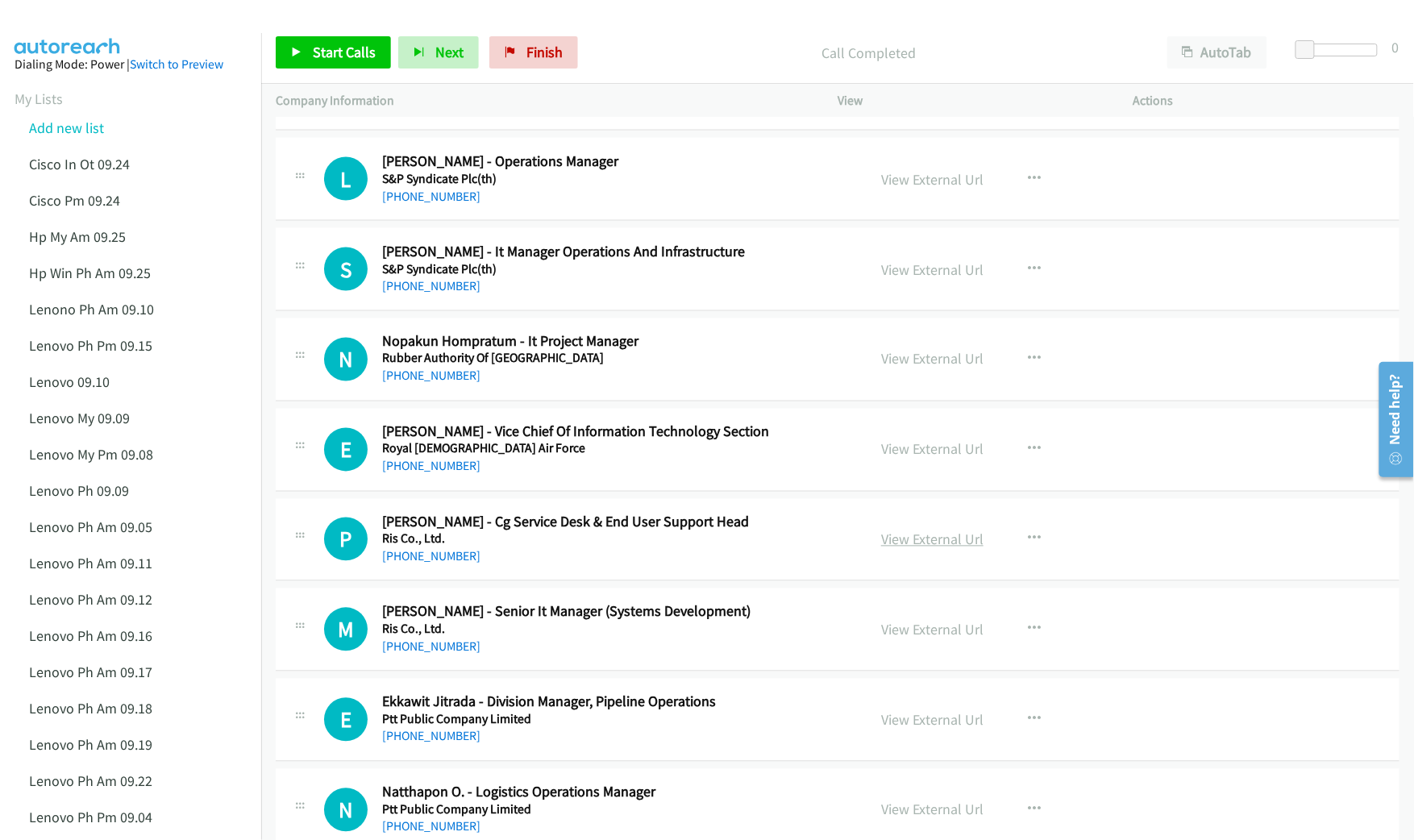
click at [901, 543] on link "View External Url" at bounding box center [931, 539] width 102 height 18
click at [942, 637] on link "View External Url" at bounding box center [931, 629] width 102 height 18
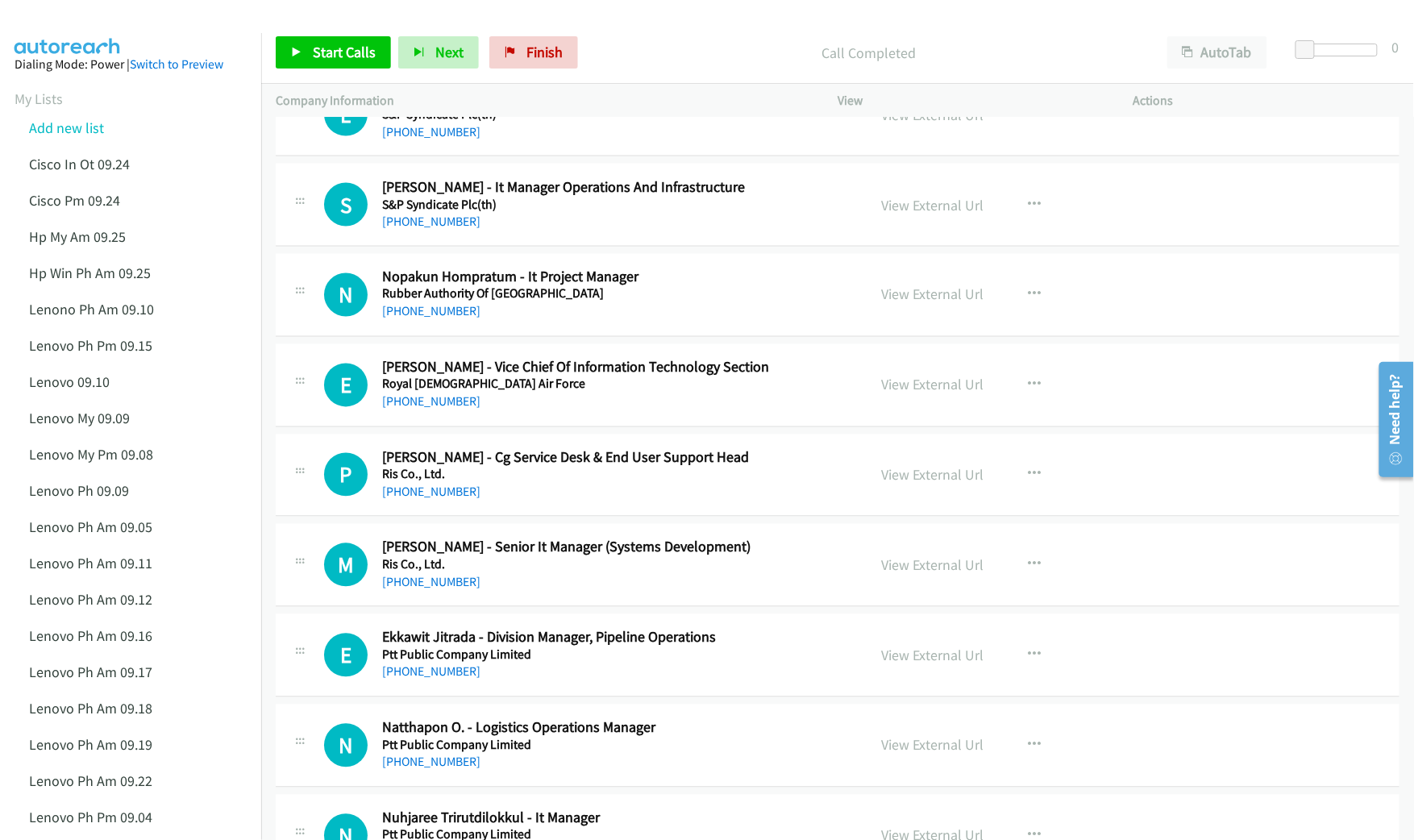
scroll to position [3116, 0]
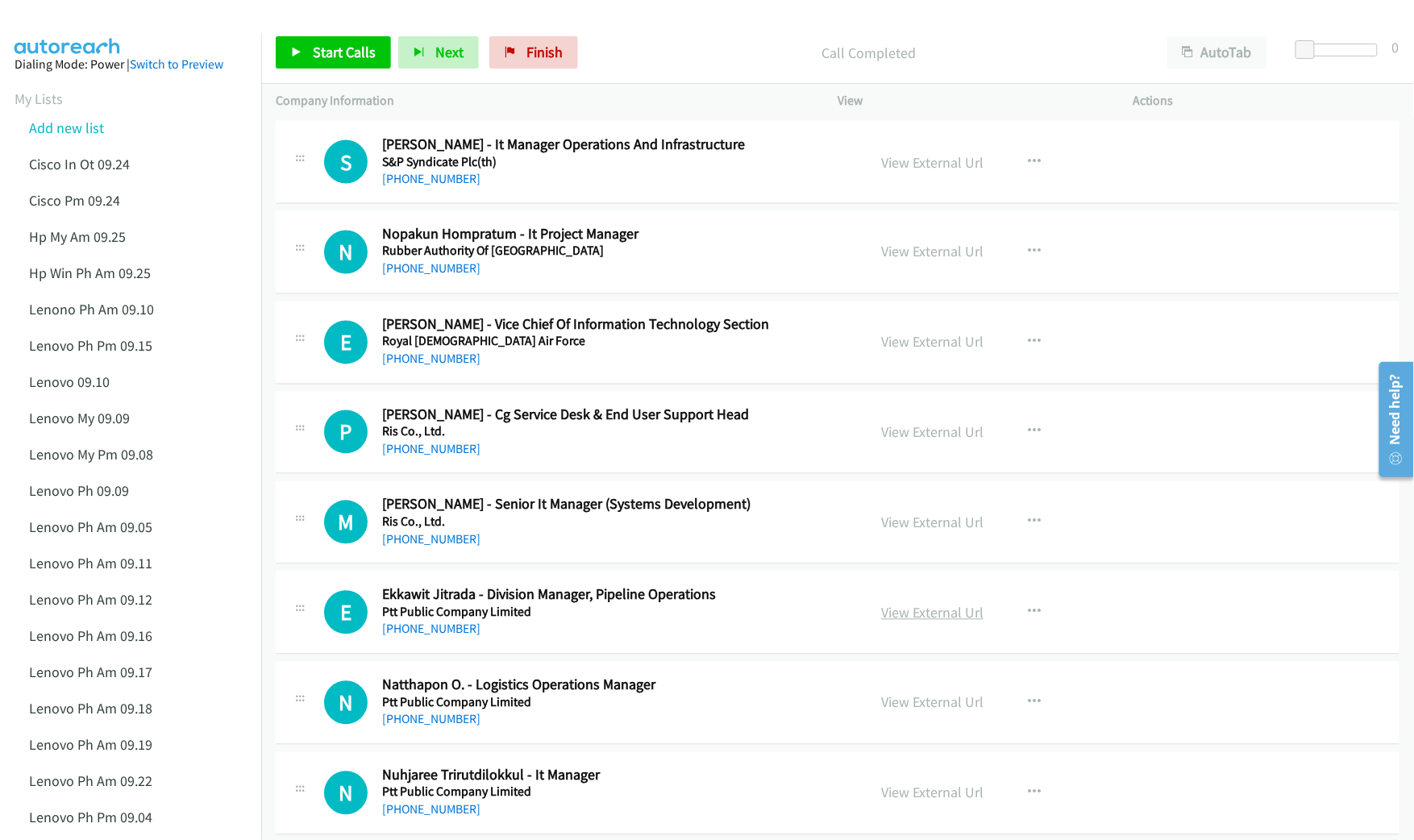
click at [893, 622] on link "View External Url" at bounding box center [931, 613] width 102 height 18
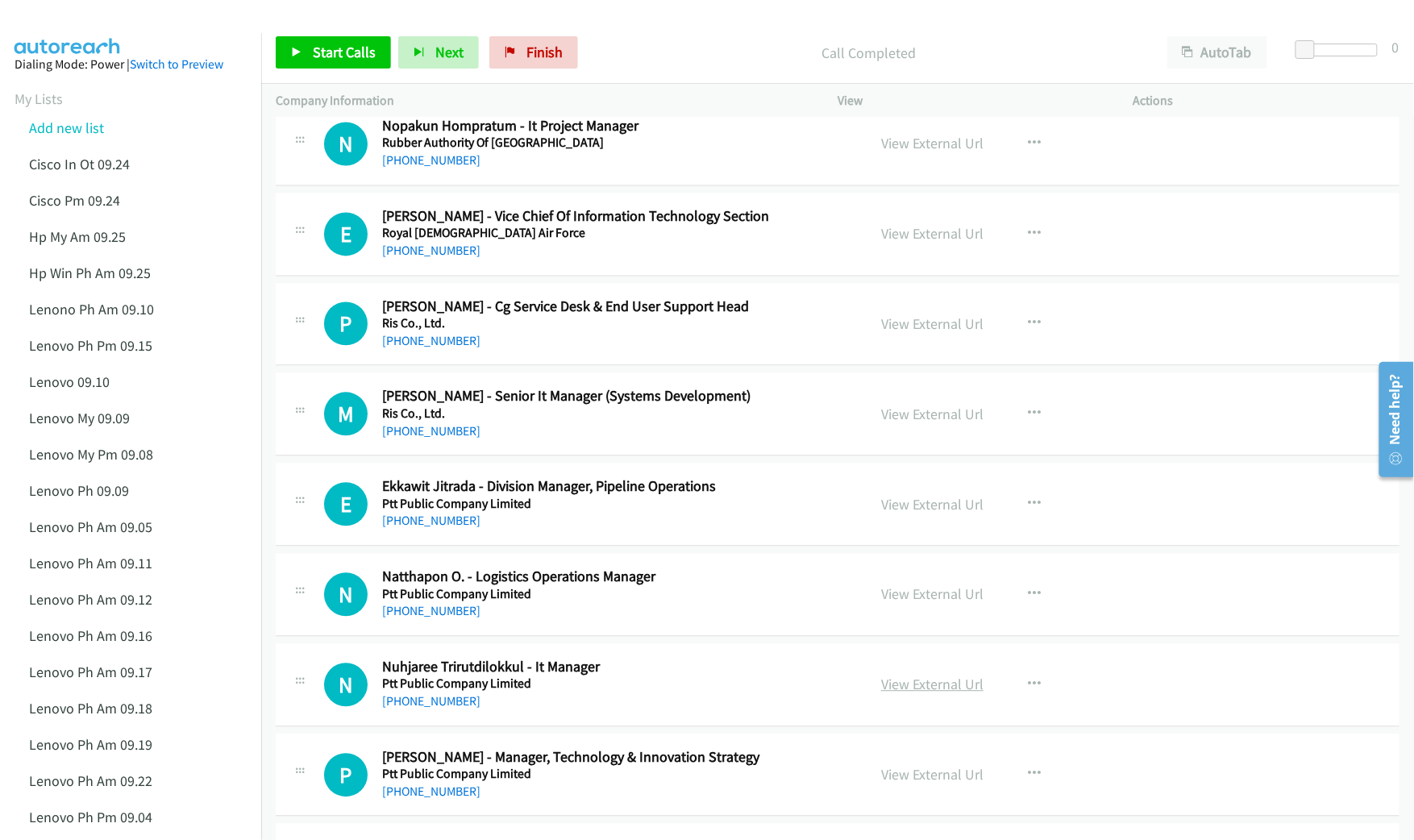
click at [930, 694] on link "View External Url" at bounding box center [931, 684] width 102 height 18
click at [909, 781] on link "View External Url" at bounding box center [931, 774] width 102 height 18
